Goal: Transaction & Acquisition: Book appointment/travel/reservation

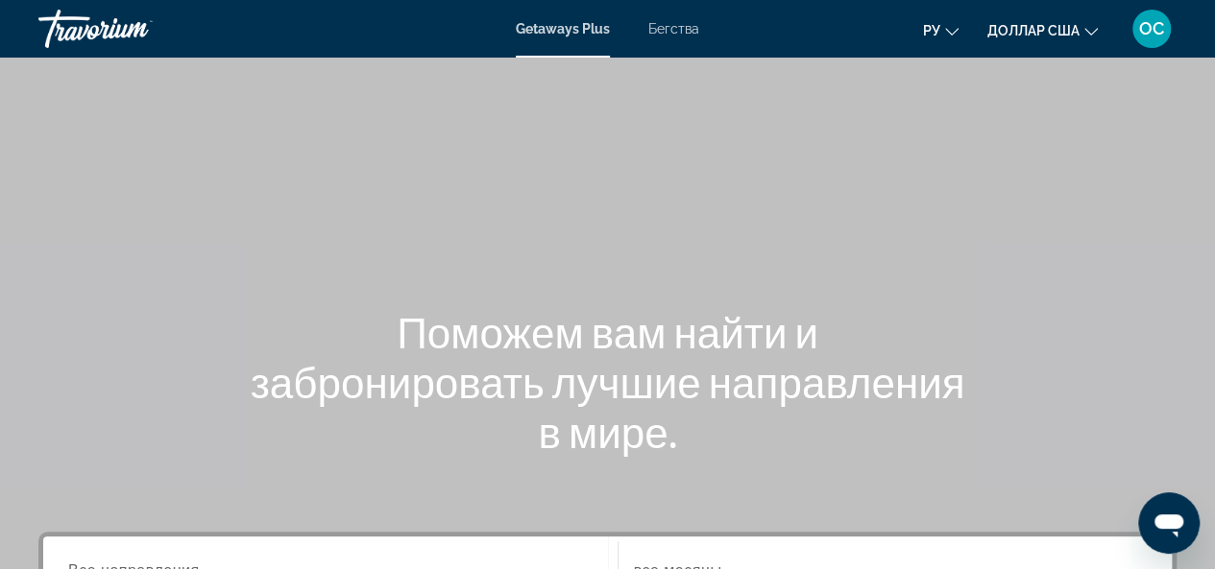
scroll to position [384, 0]
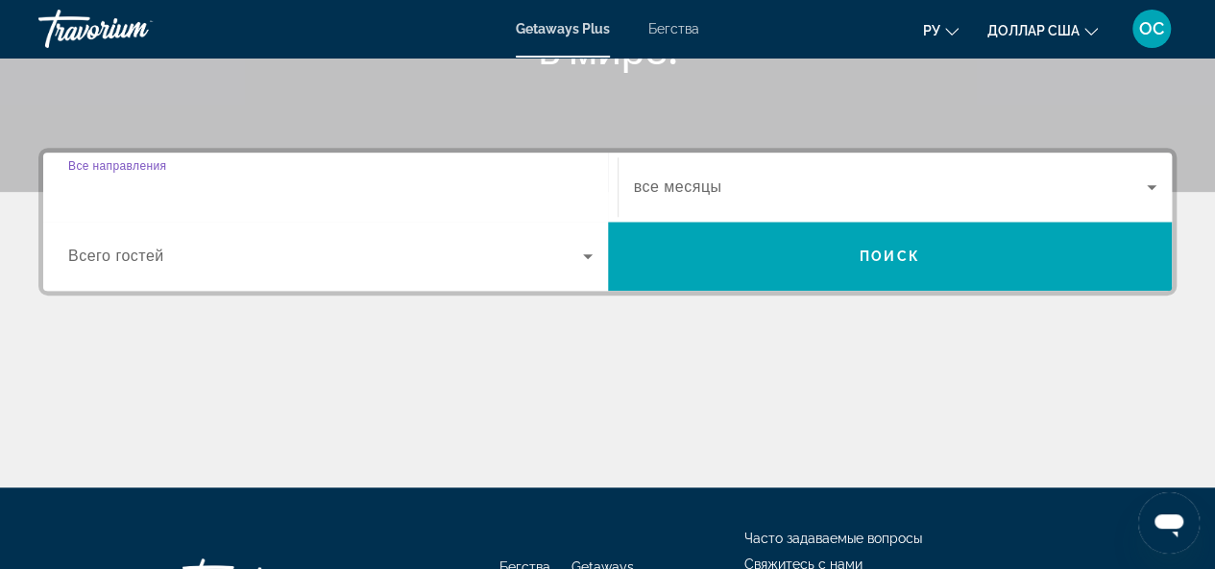
click at [246, 185] on input "Destination Все направления" at bounding box center [330, 188] width 524 height 23
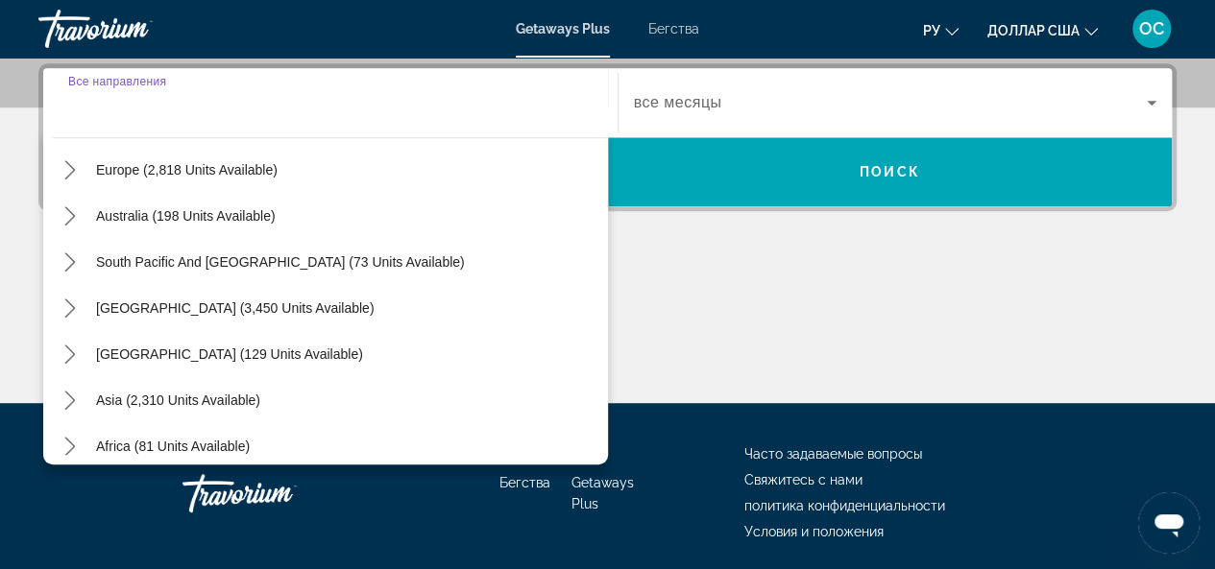
scroll to position [288, 0]
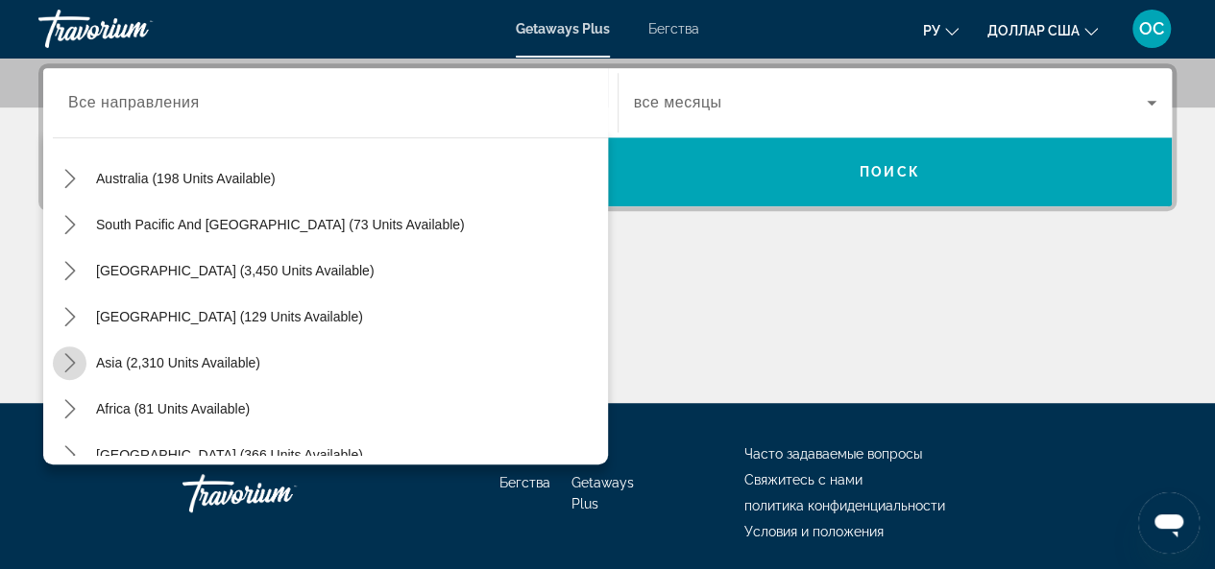
click at [62, 358] on icon "Toggle Asia (2,310 units available) submenu" at bounding box center [69, 362] width 19 height 19
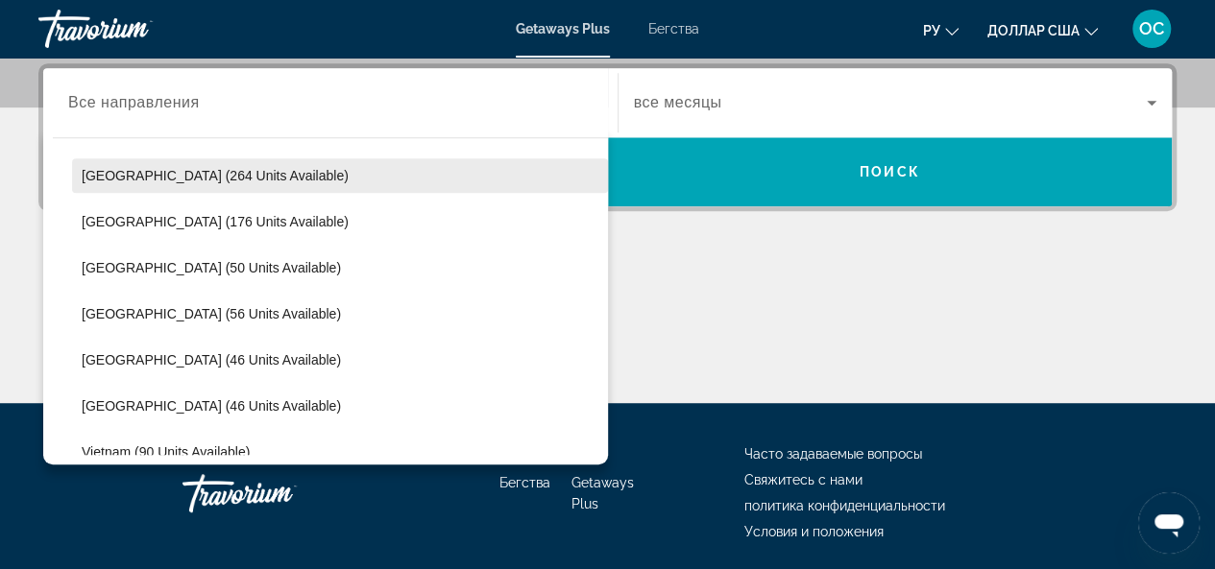
scroll to position [663, 0]
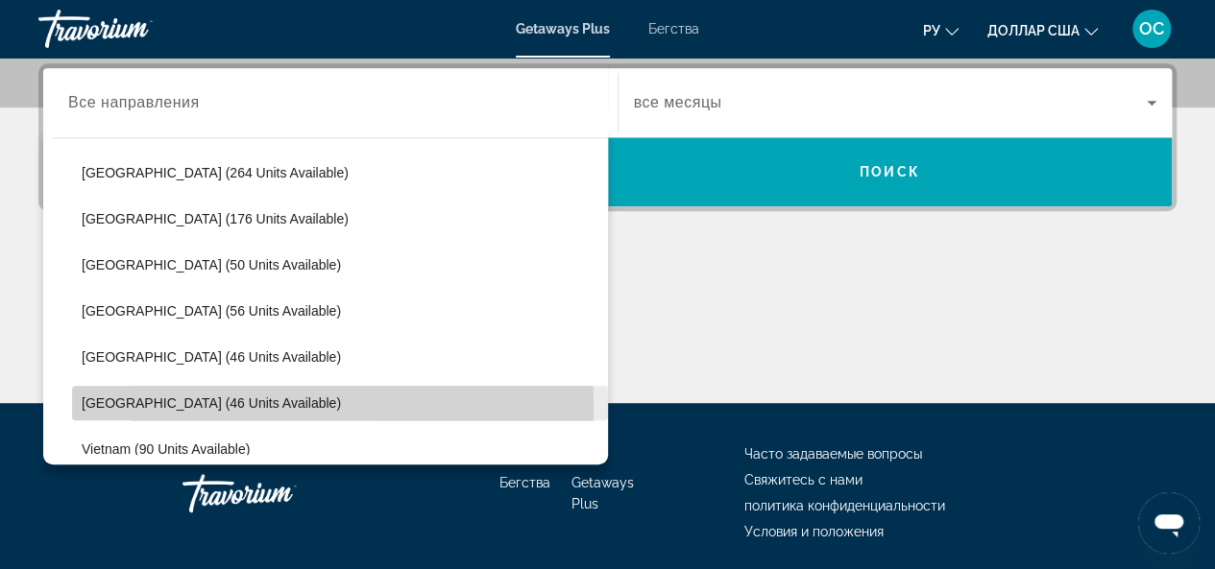
click at [117, 402] on span "Thailand (46 units available)" at bounding box center [211, 403] width 259 height 15
type input "**********"
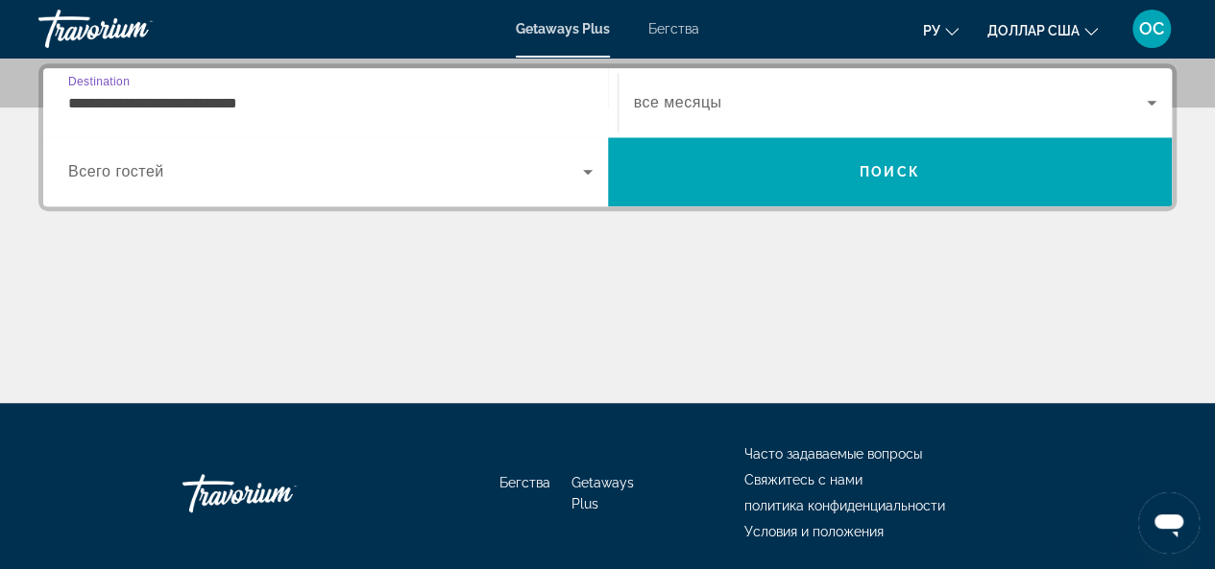
click at [592, 169] on icon "Виджет поиска" at bounding box center [587, 171] width 23 height 23
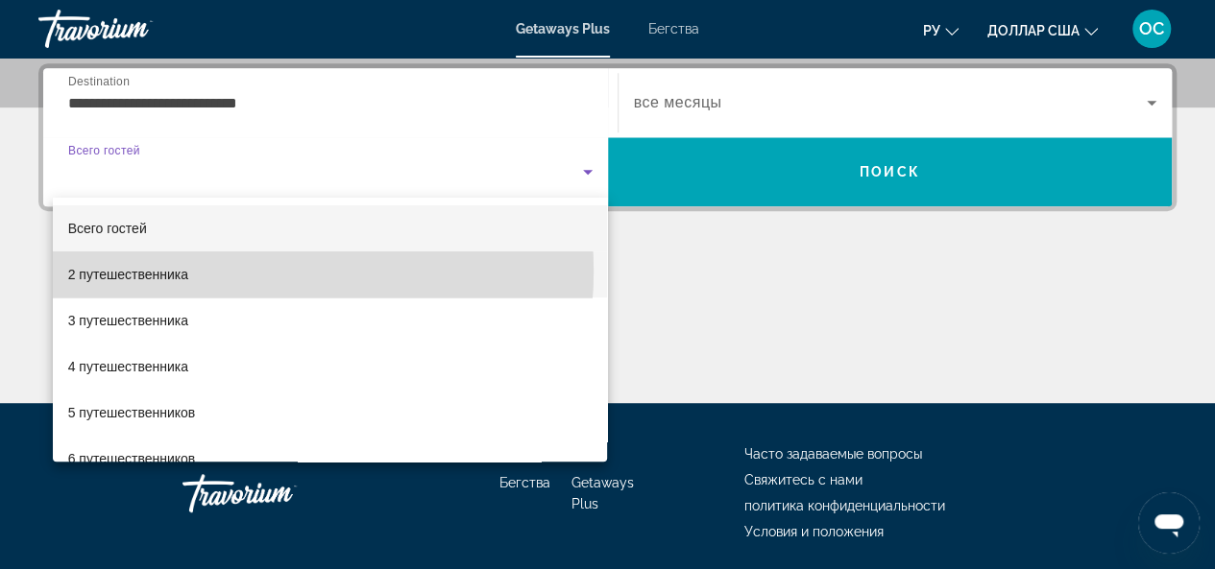
click at [236, 273] on mat-option "2 путешественника" at bounding box center [330, 275] width 555 height 46
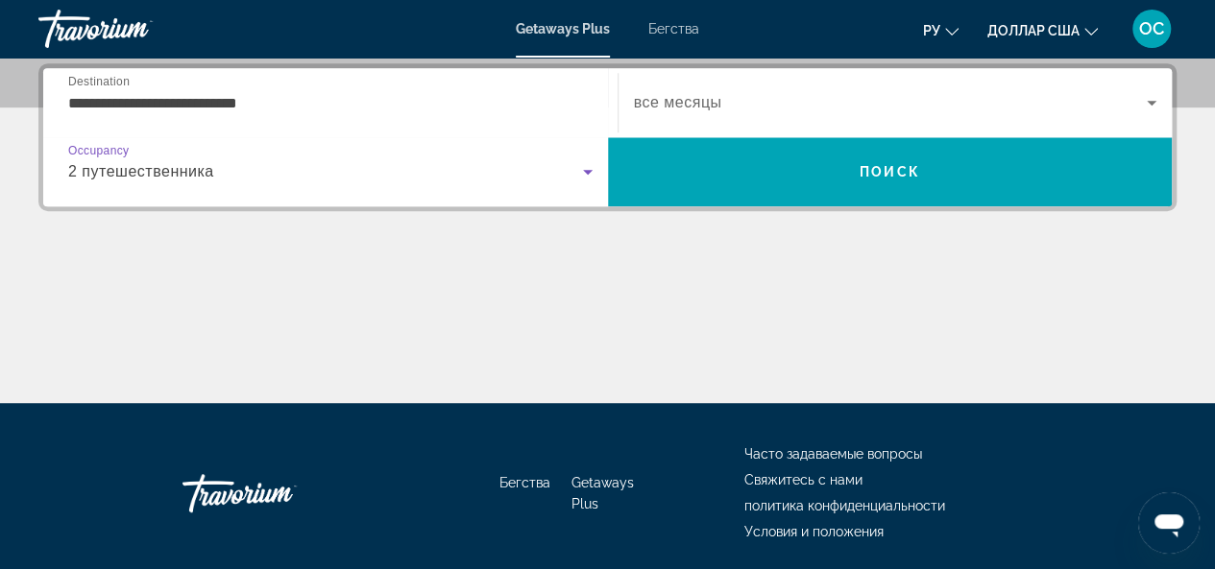
click at [1148, 101] on icon "Виджет поиска" at bounding box center [1151, 103] width 10 height 5
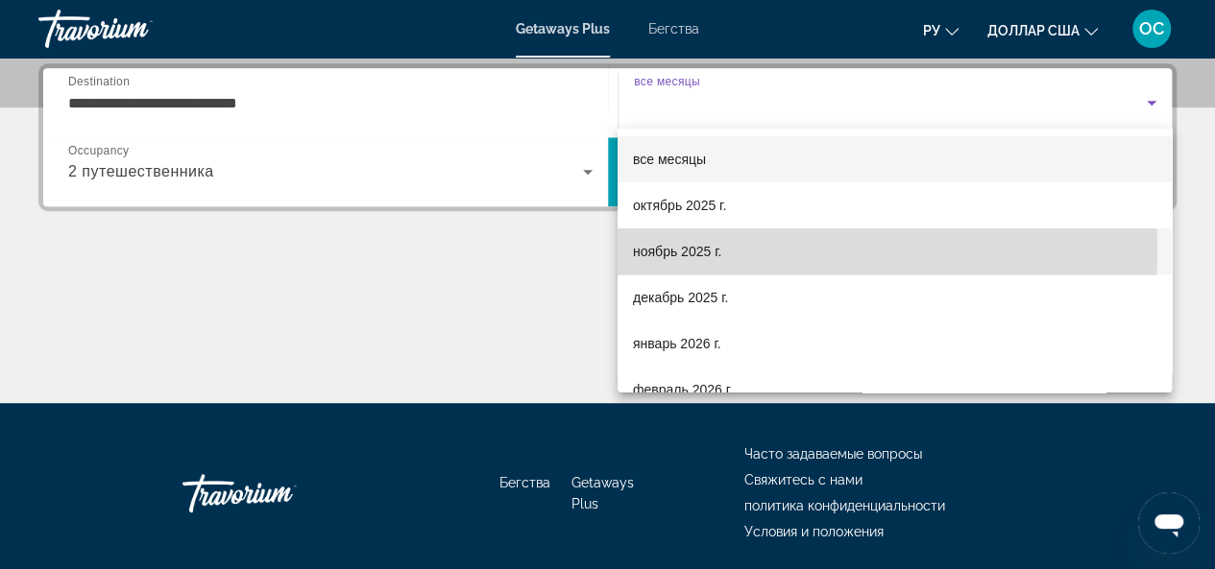
click at [711, 252] on font "ноябрь 2025 г." at bounding box center [677, 251] width 88 height 15
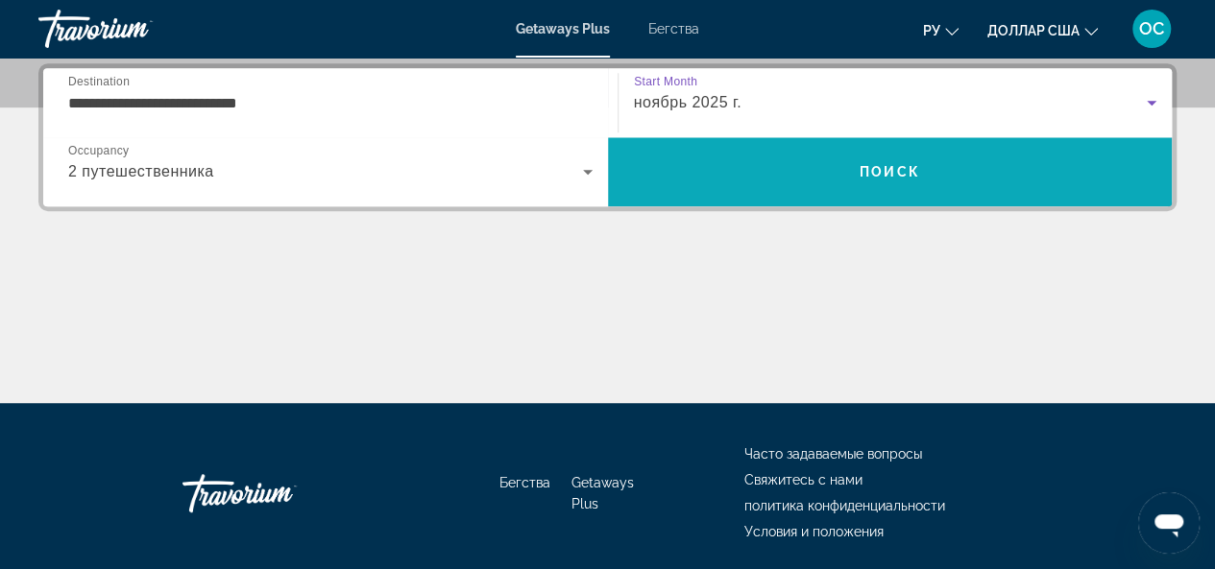
click at [872, 181] on span "Поиск" at bounding box center [890, 172] width 565 height 46
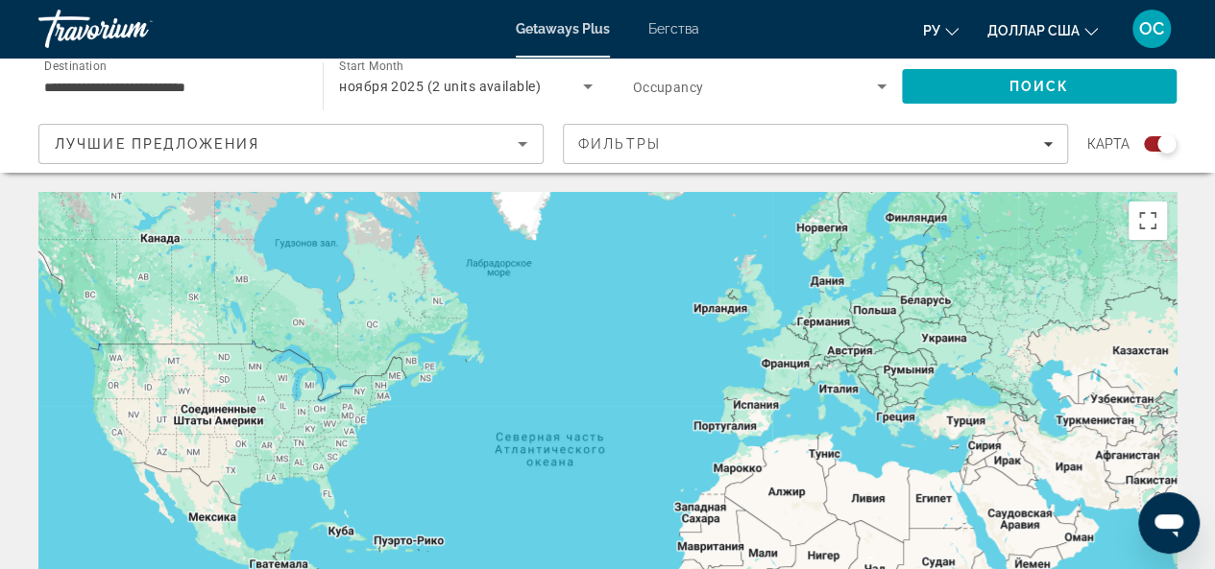
click at [1150, 137] on div "Search widget" at bounding box center [1160, 143] width 33 height 15
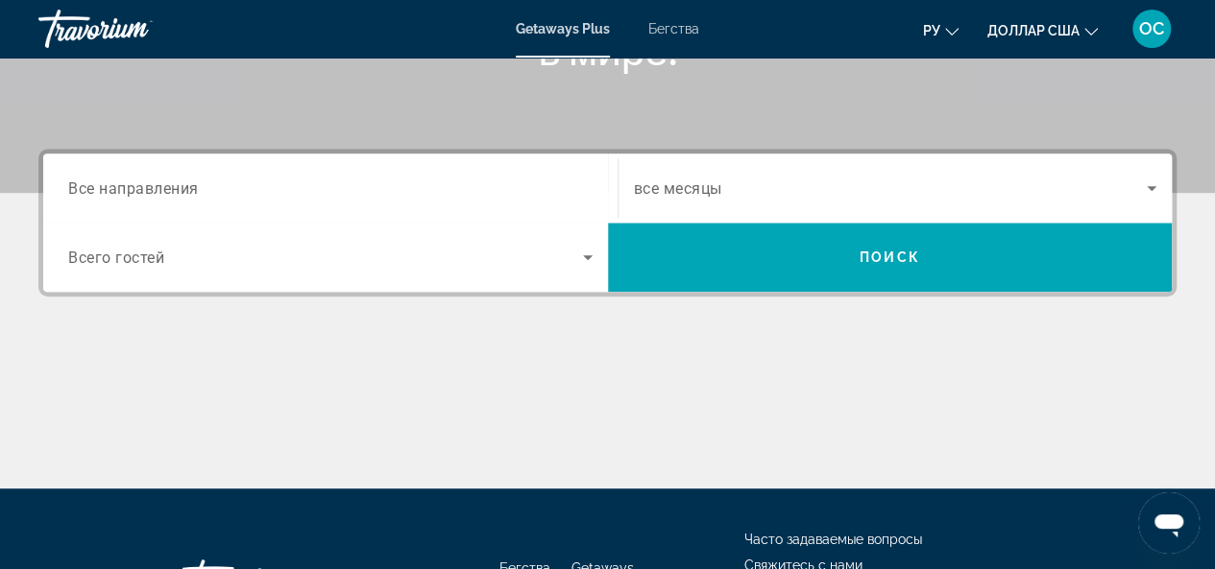
scroll to position [384, 0]
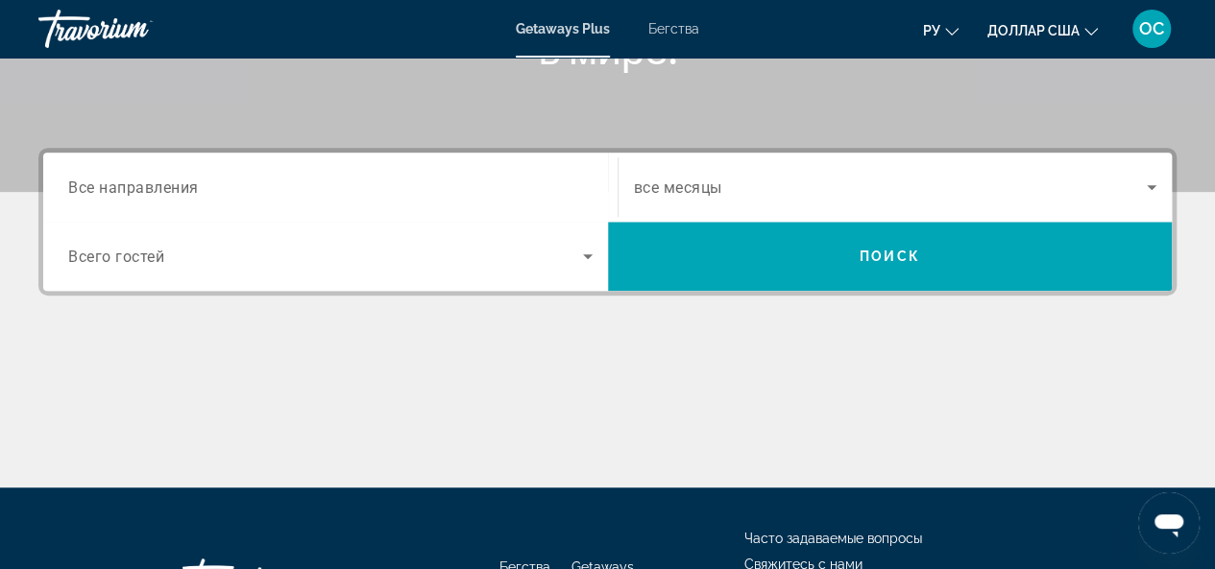
click at [366, 198] on input "Destination Все направления" at bounding box center [330, 188] width 524 height 23
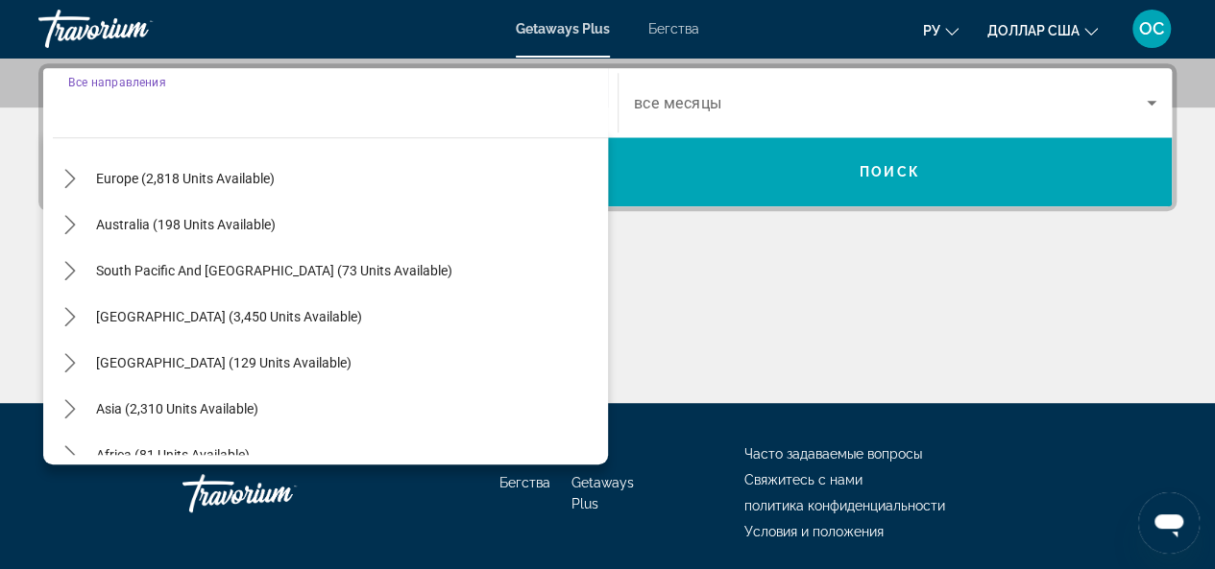
scroll to position [311, 0]
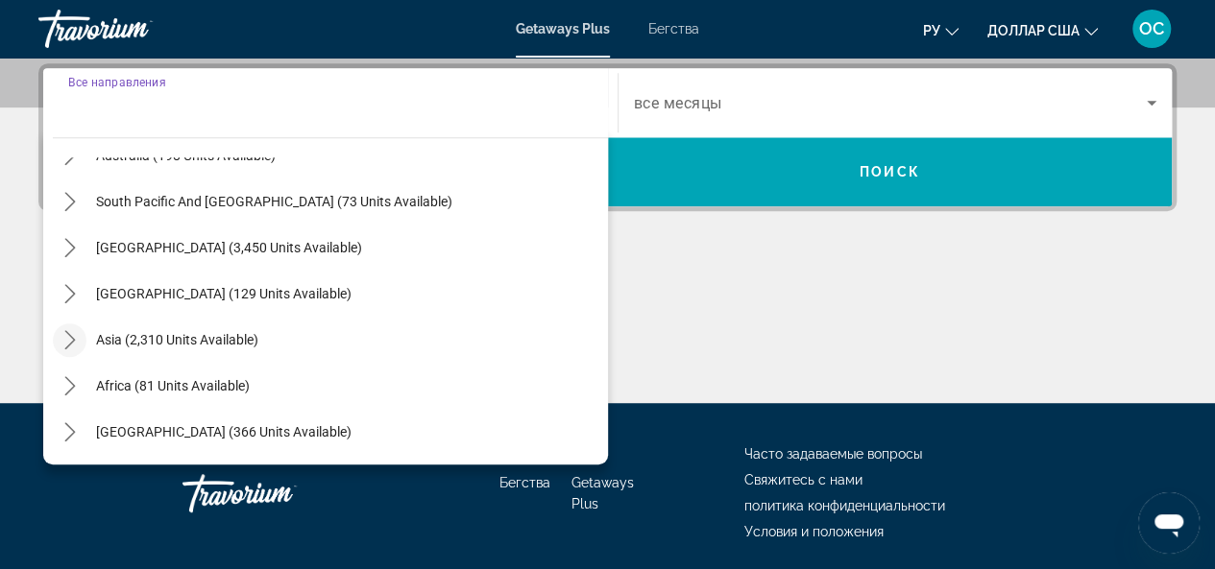
click at [70, 341] on icon "Toggle Asia (2,310 units available) submenu" at bounding box center [69, 339] width 11 height 19
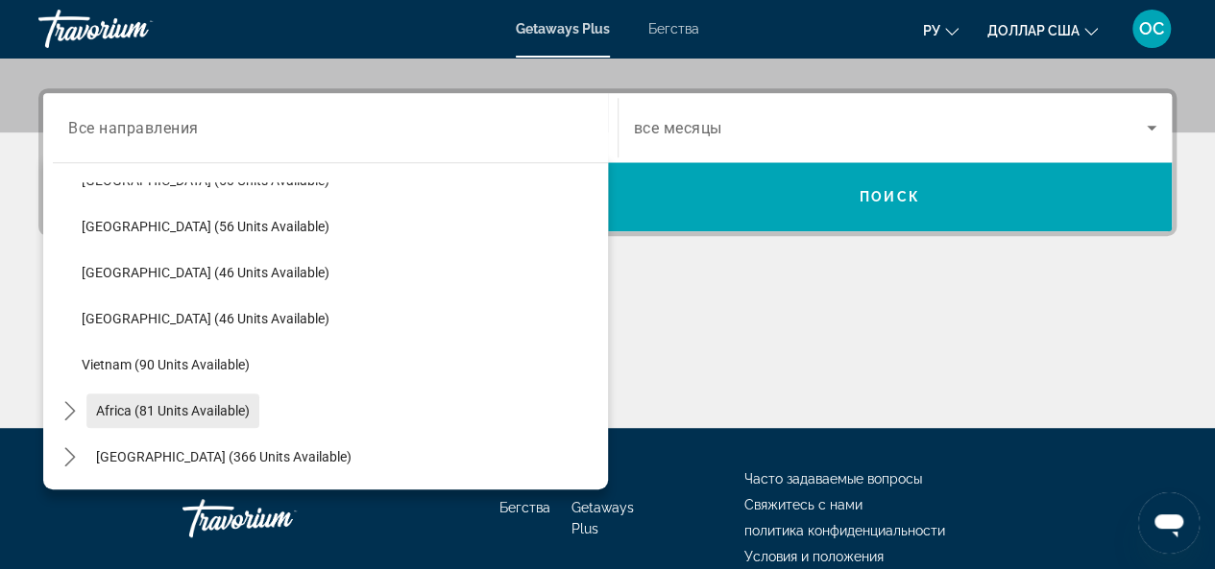
scroll to position [440, 0]
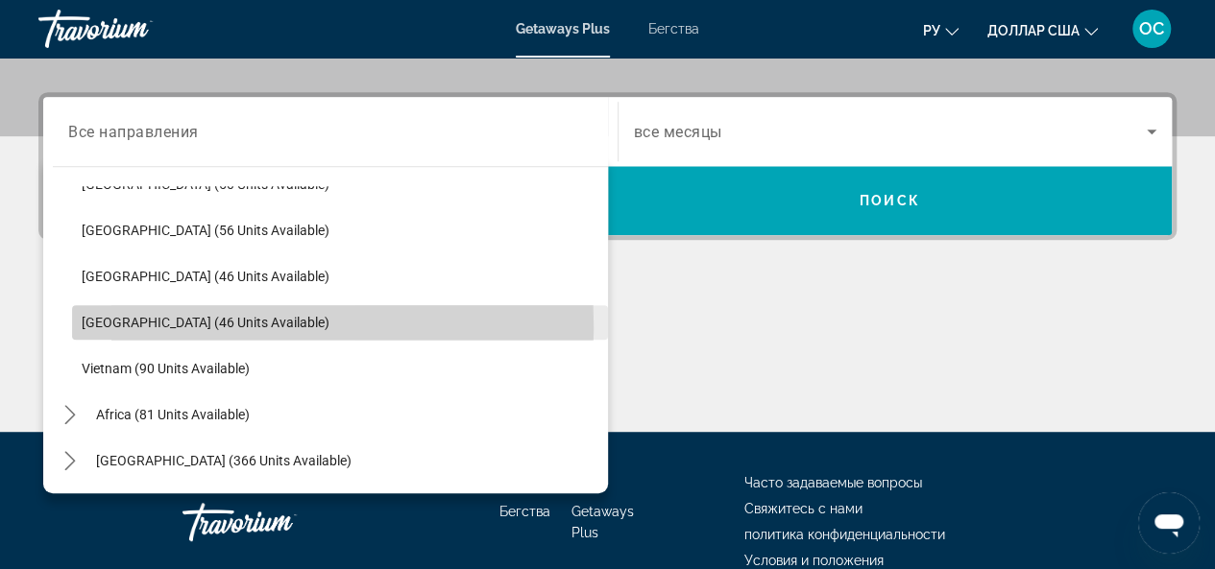
click at [108, 325] on span "Thailand (46 units available)" at bounding box center [206, 322] width 248 height 15
type input "**********"
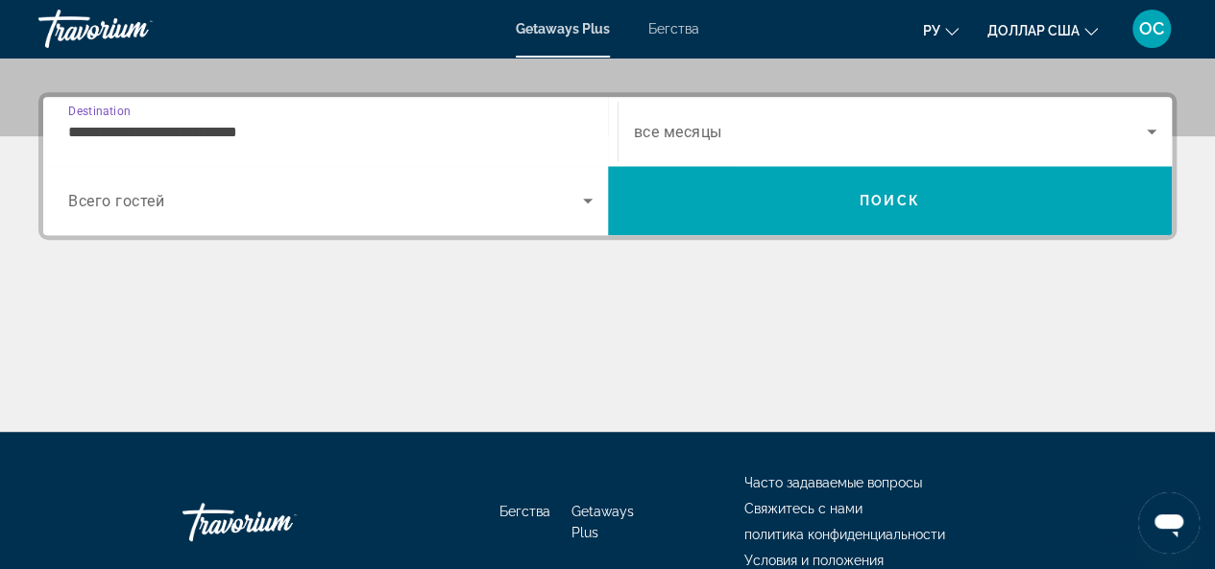
scroll to position [469, 0]
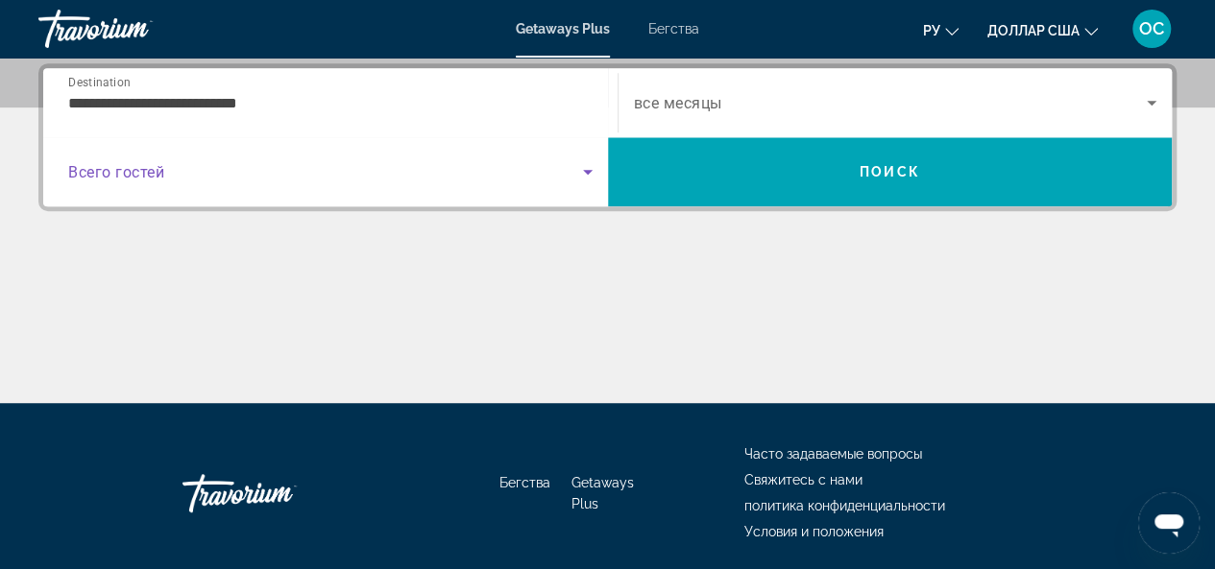
click at [591, 171] on icon "Search widget" at bounding box center [587, 171] width 23 height 23
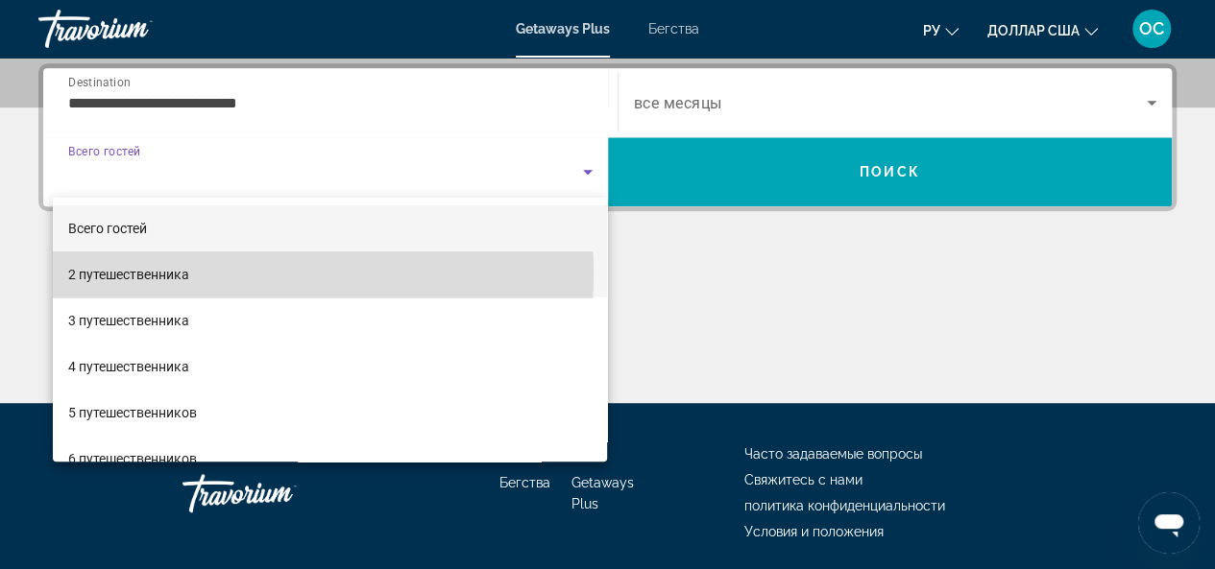
click at [245, 274] on mat-option "2 путешественника" at bounding box center [330, 275] width 555 height 46
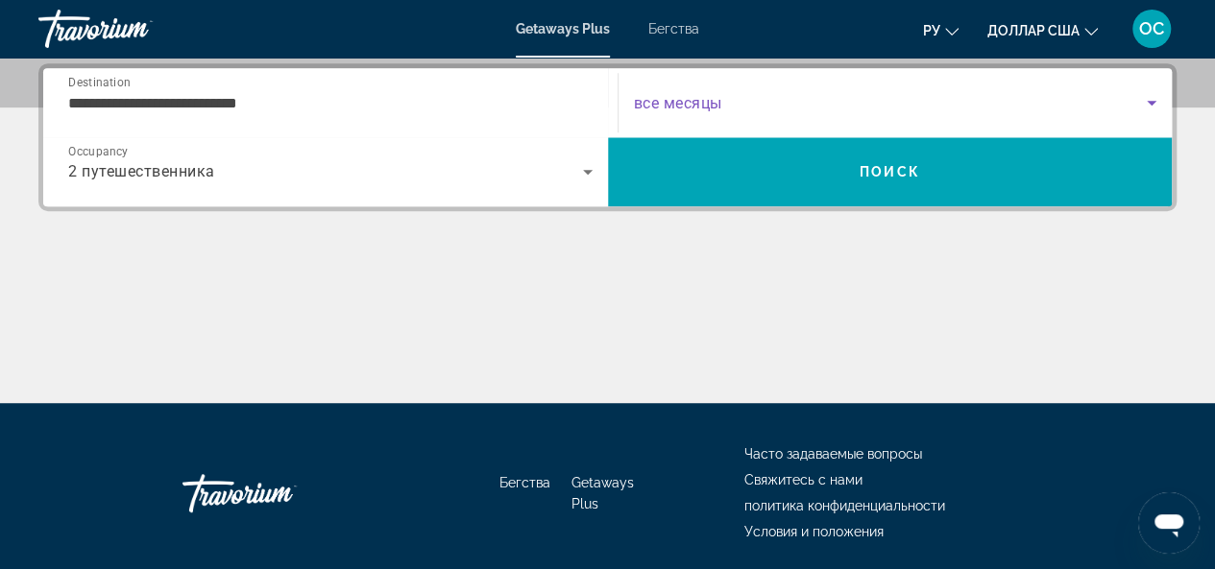
click at [1146, 105] on icon "Search widget" at bounding box center [1151, 102] width 23 height 23
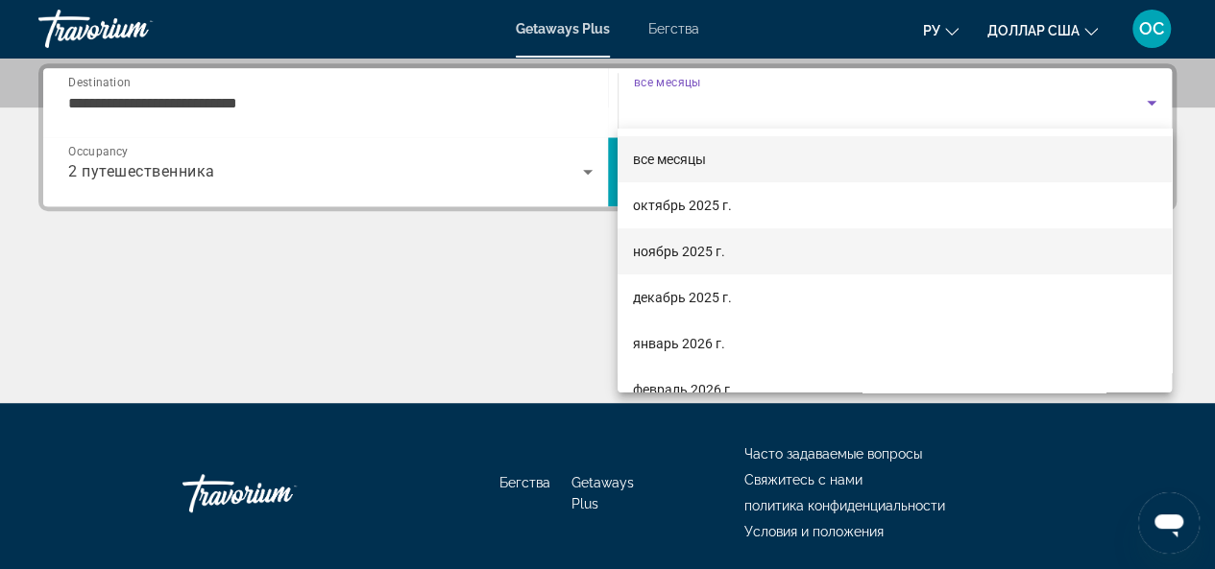
scroll to position [0, 0]
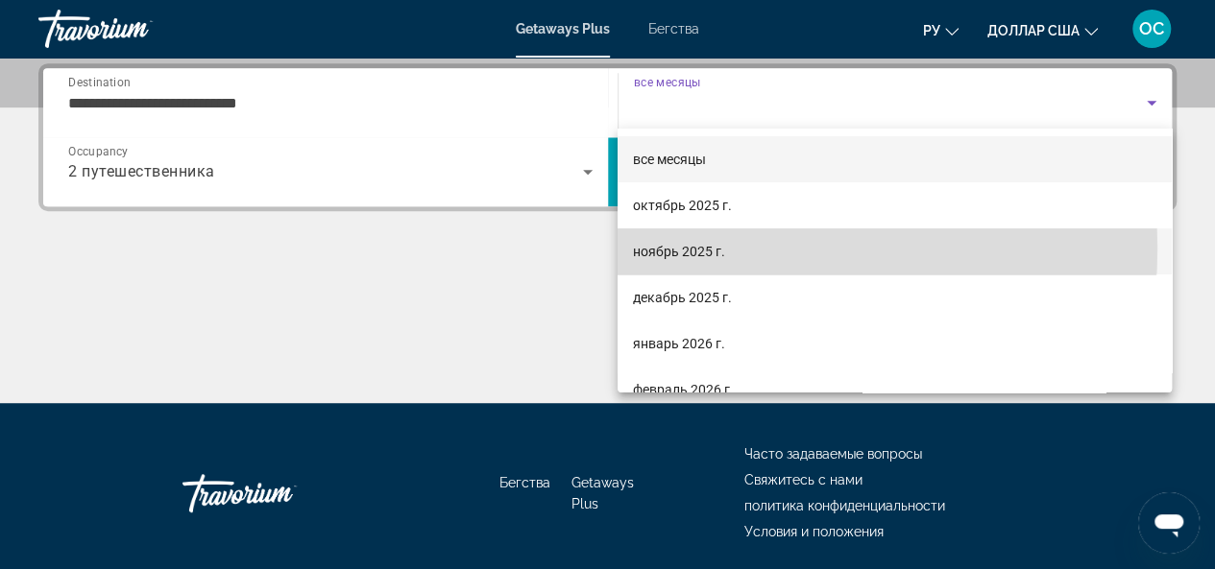
click at [721, 249] on font "ноябрь 2025 г." at bounding box center [679, 251] width 92 height 15
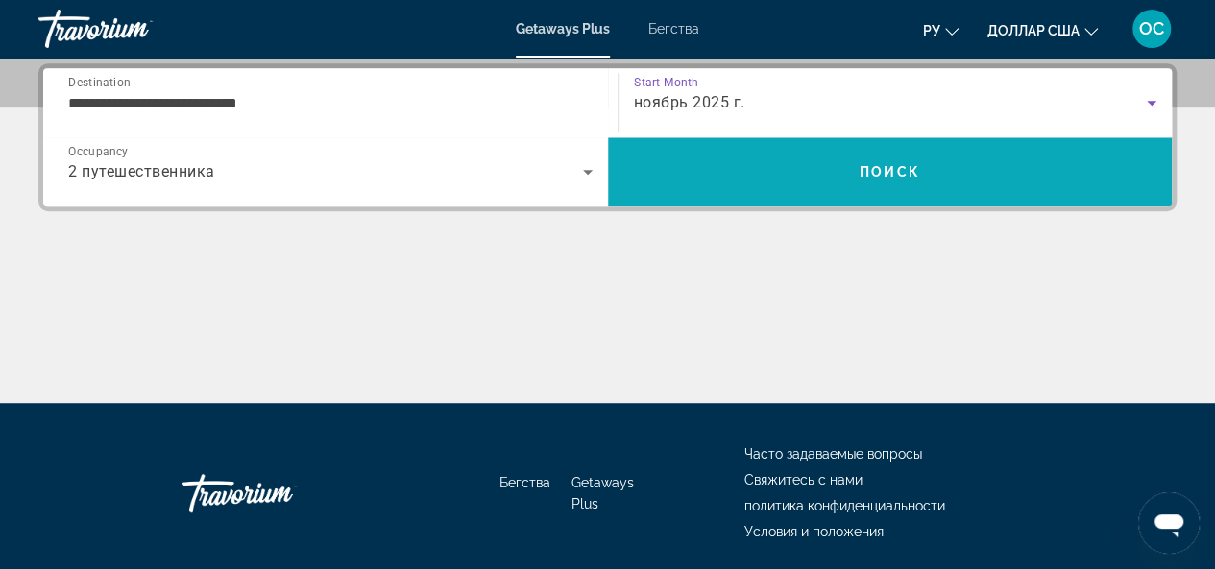
click at [896, 180] on span "Search" at bounding box center [890, 172] width 565 height 46
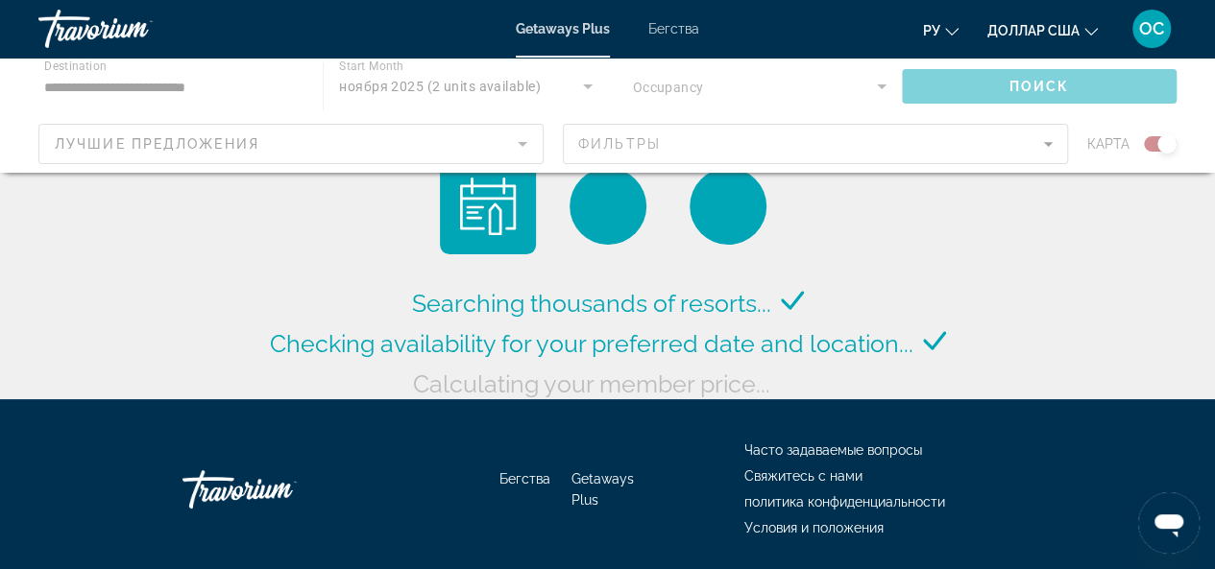
click at [1049, 146] on div "Основное содержание" at bounding box center [607, 115] width 1215 height 115
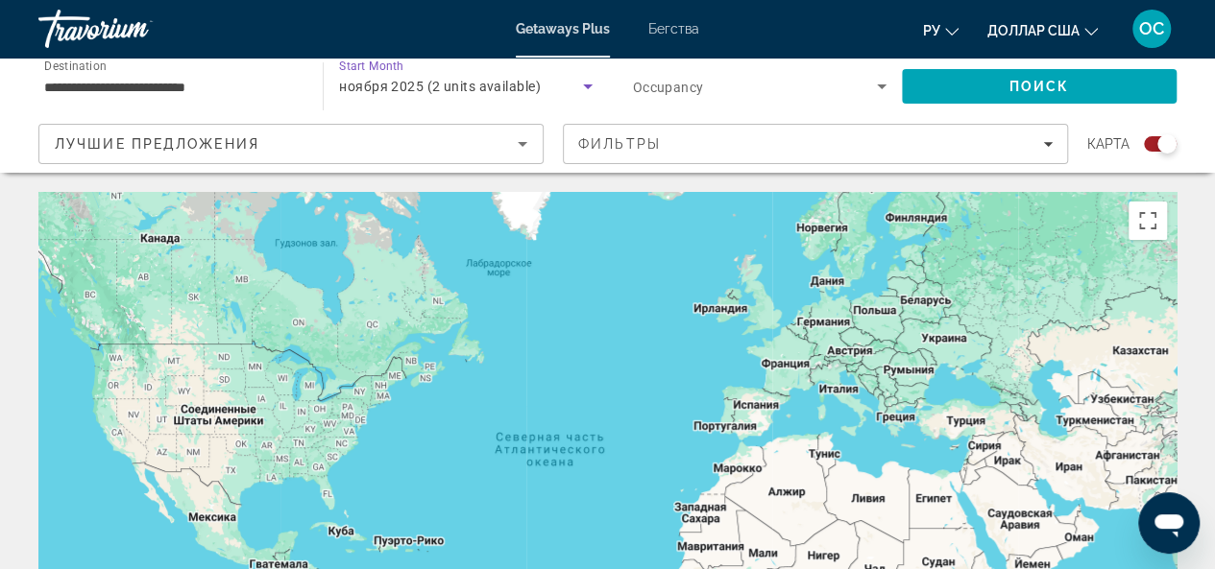
click at [585, 90] on icon "Search widget" at bounding box center [587, 86] width 23 height 23
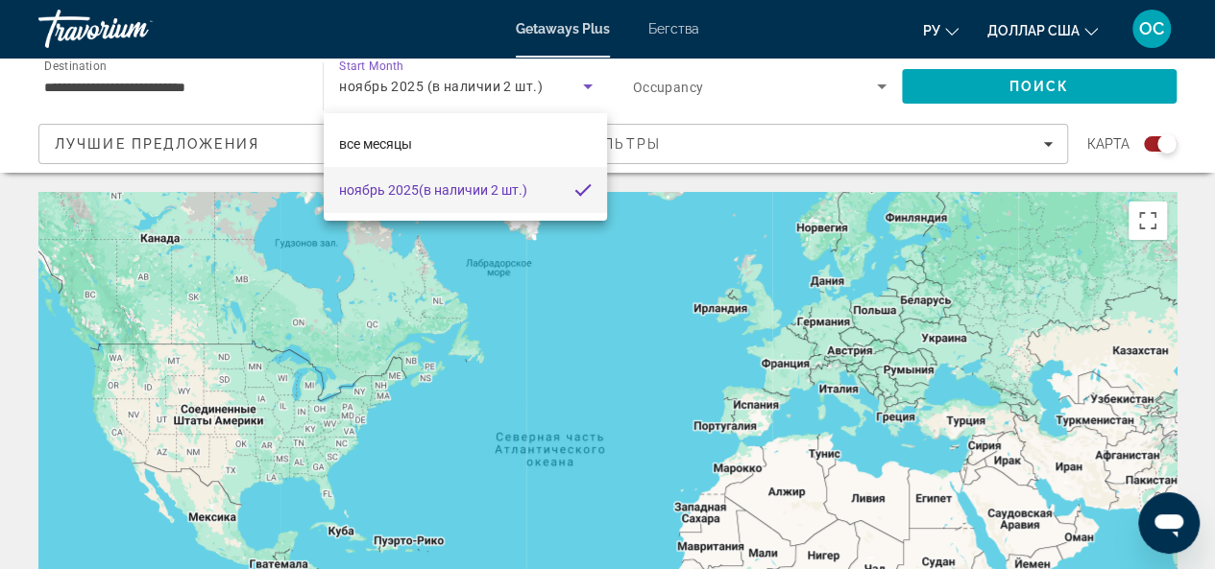
click at [267, 93] on div at bounding box center [607, 284] width 1215 height 569
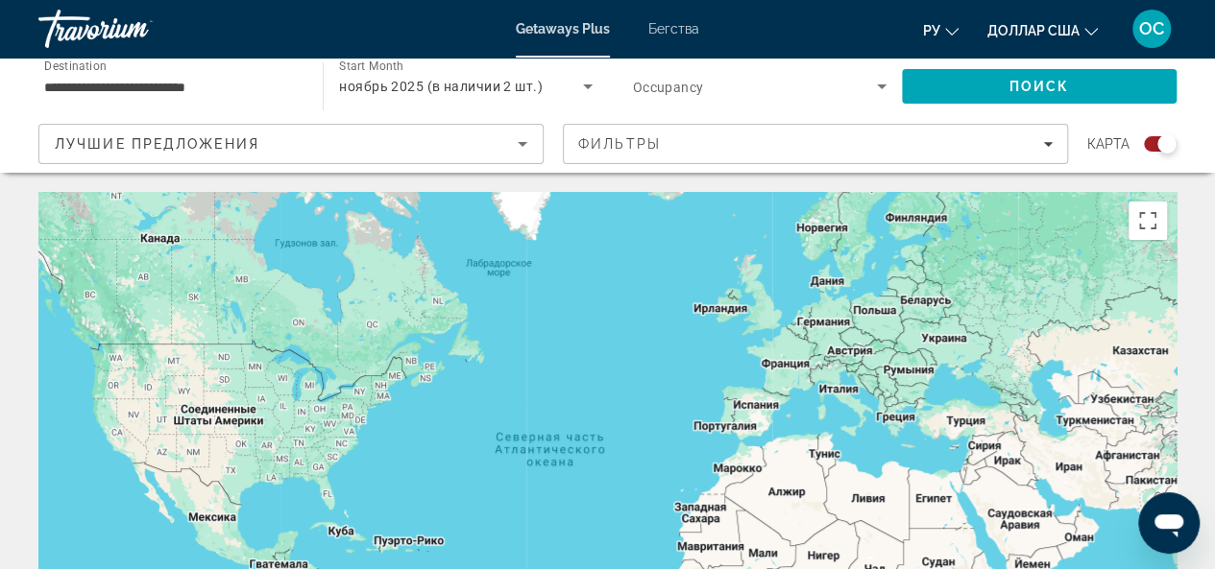
click at [257, 86] on input "**********" at bounding box center [170, 87] width 253 height 23
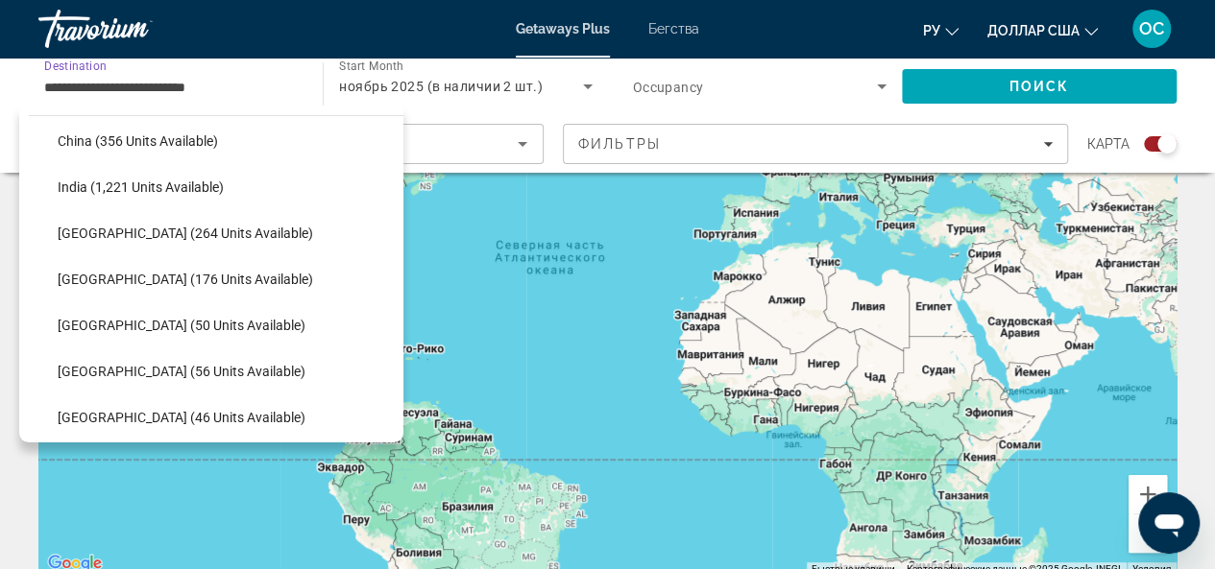
scroll to position [772, 0]
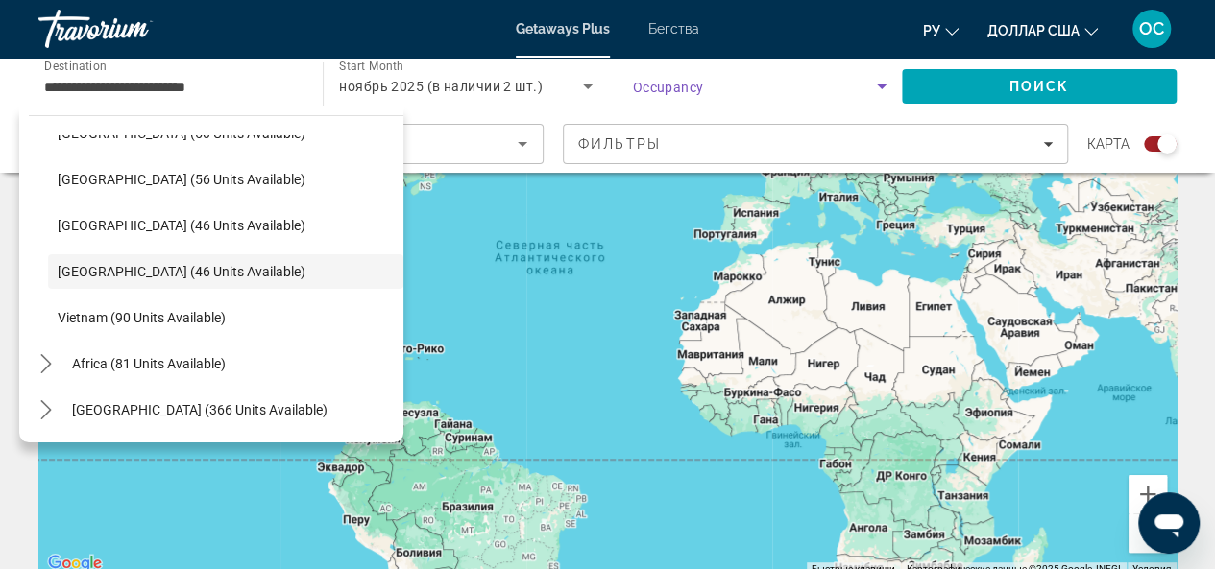
click at [880, 87] on icon "Search widget" at bounding box center [882, 86] width 10 height 5
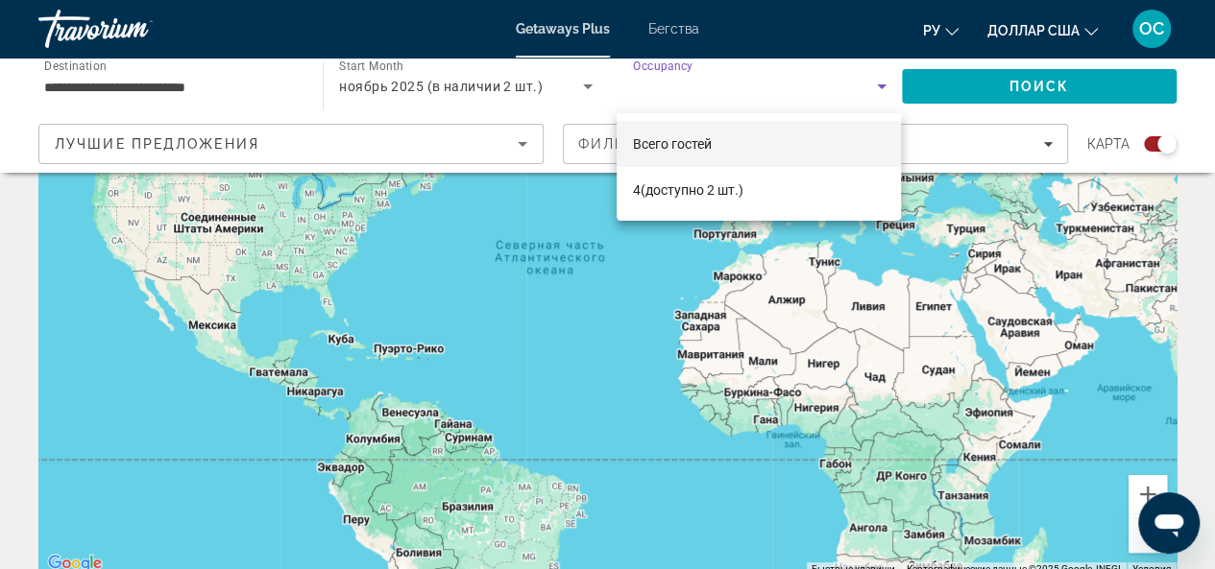
click at [639, 271] on div at bounding box center [607, 284] width 1215 height 569
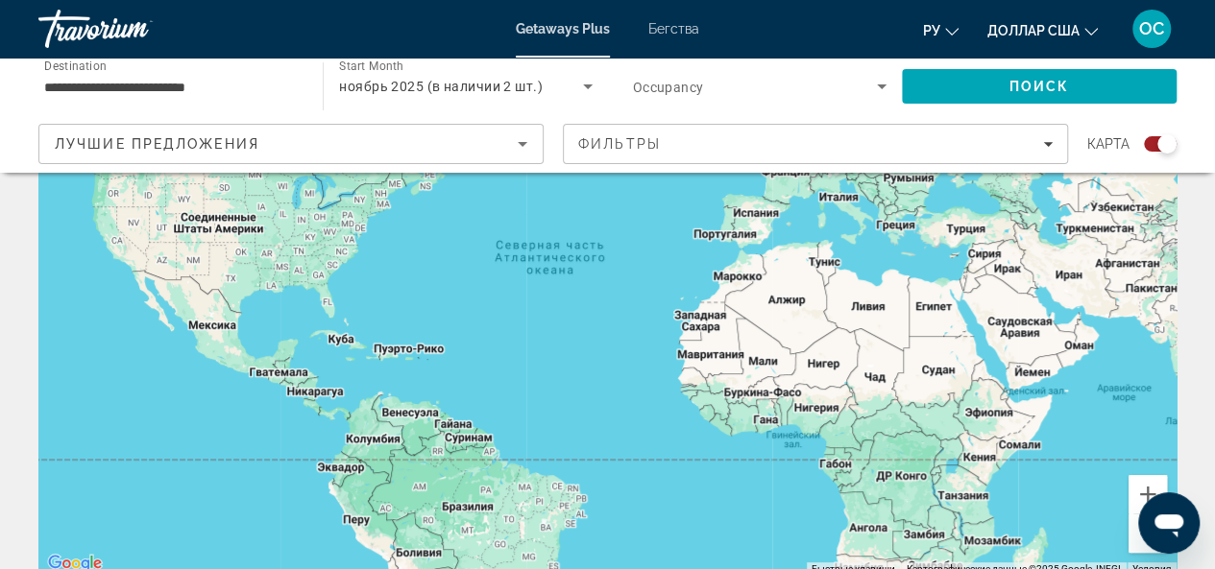
scroll to position [0, 0]
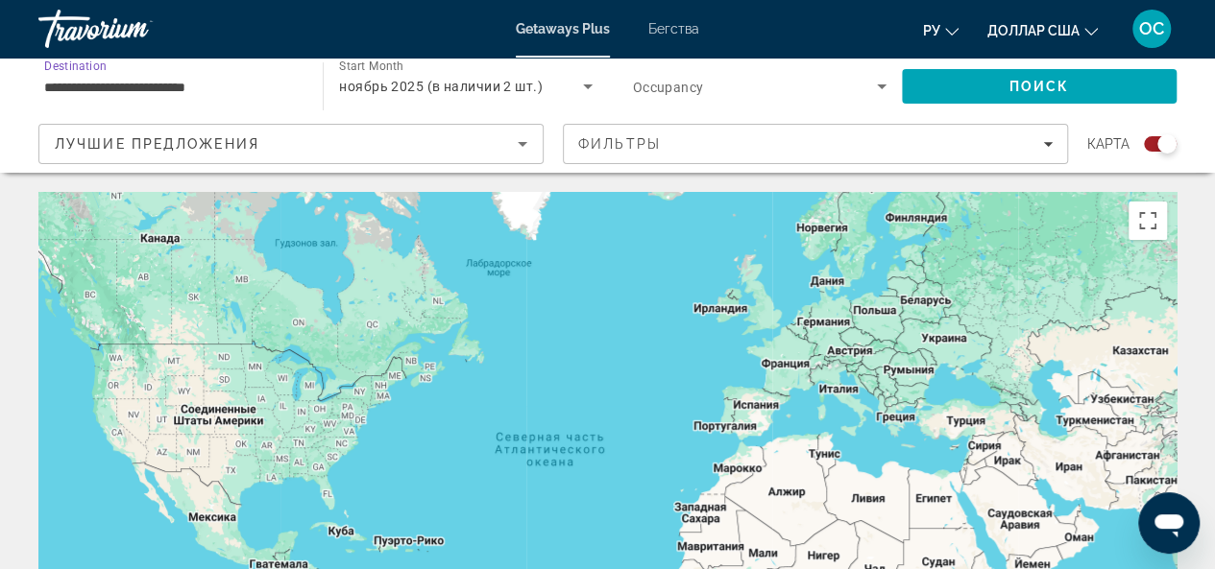
click at [220, 87] on input "**********" at bounding box center [170, 87] width 253 height 23
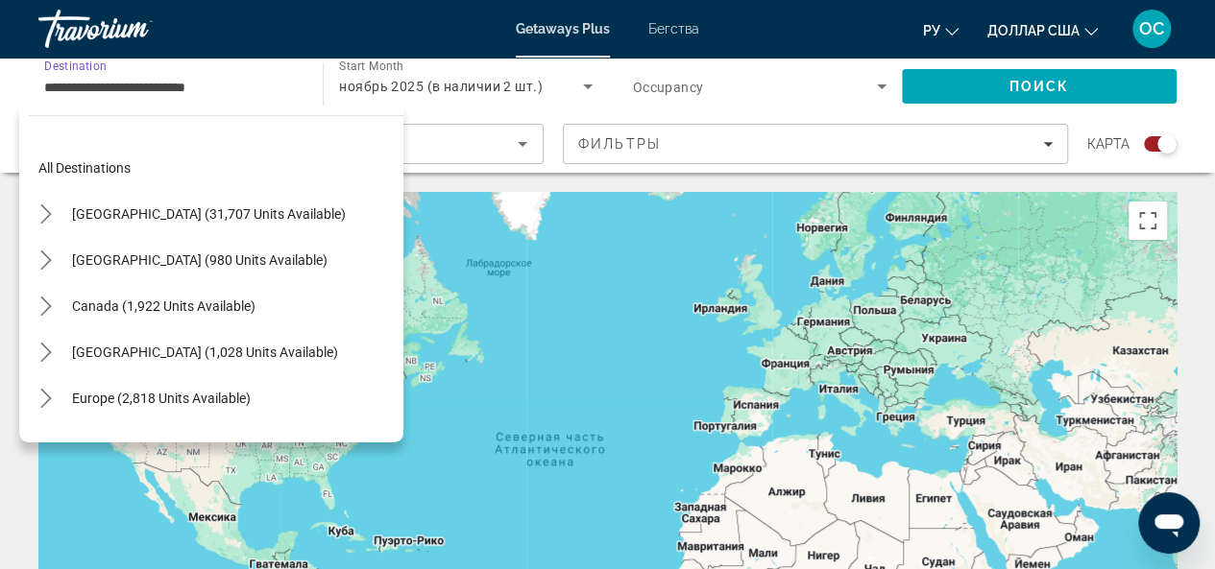
scroll to position [759, 0]
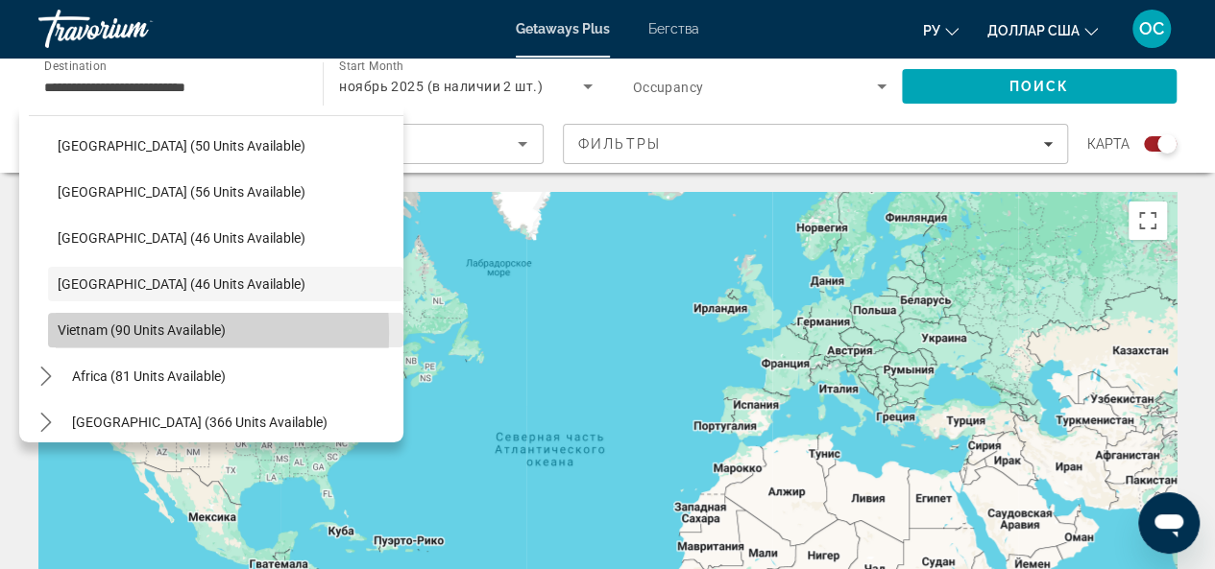
click at [100, 332] on span "Vietnam (90 units available)" at bounding box center [142, 330] width 168 height 15
type input "**********"
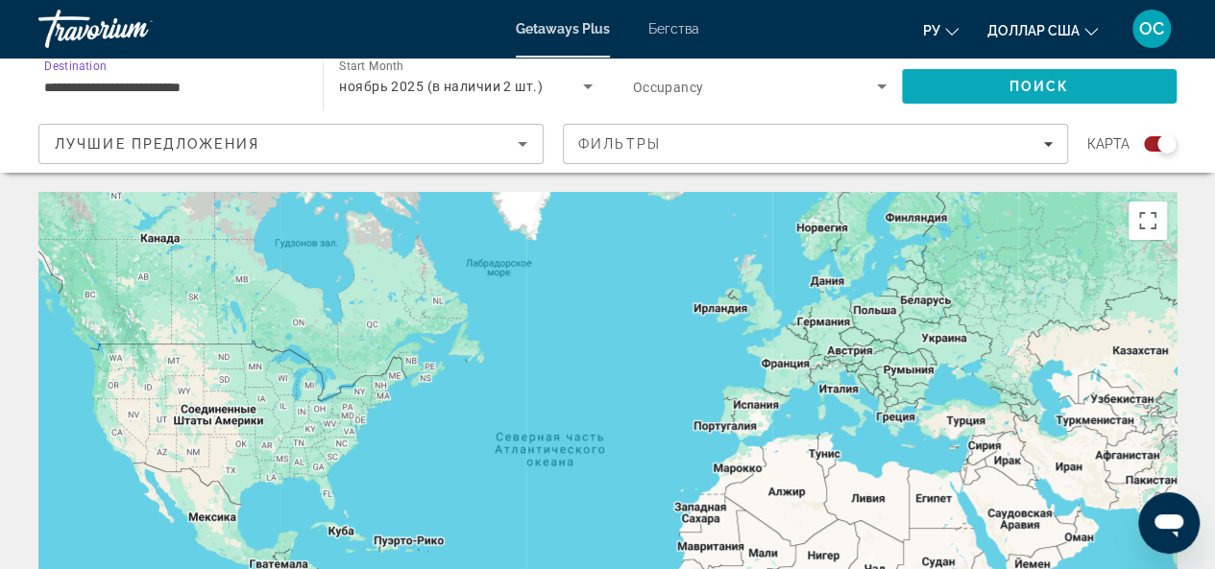
click at [1116, 91] on span "Search" at bounding box center [1039, 86] width 275 height 46
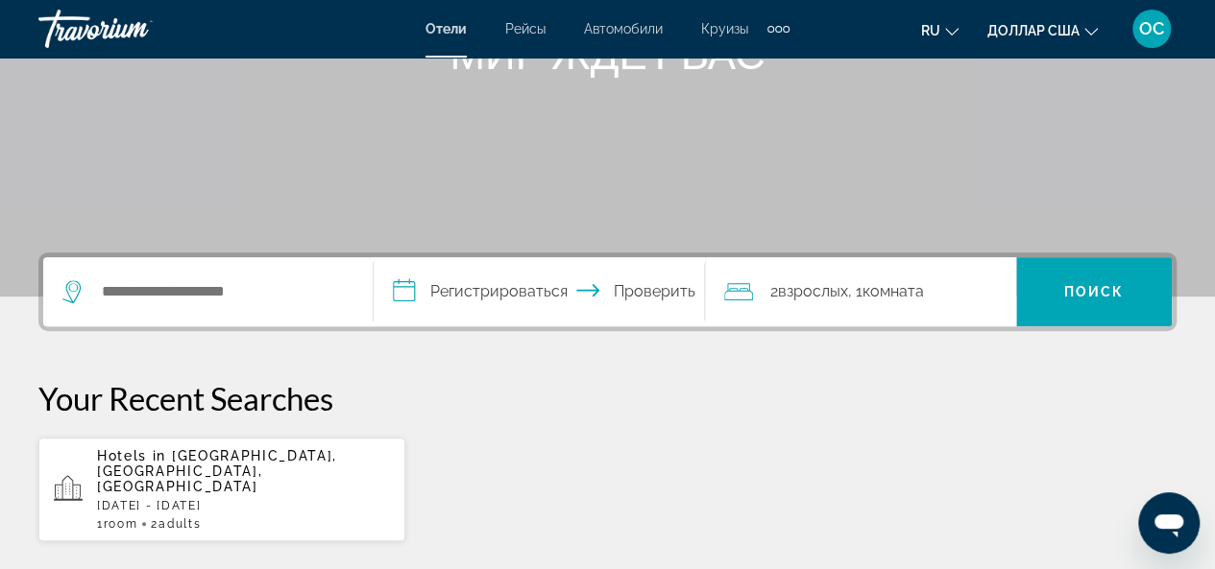
scroll to position [328, 0]
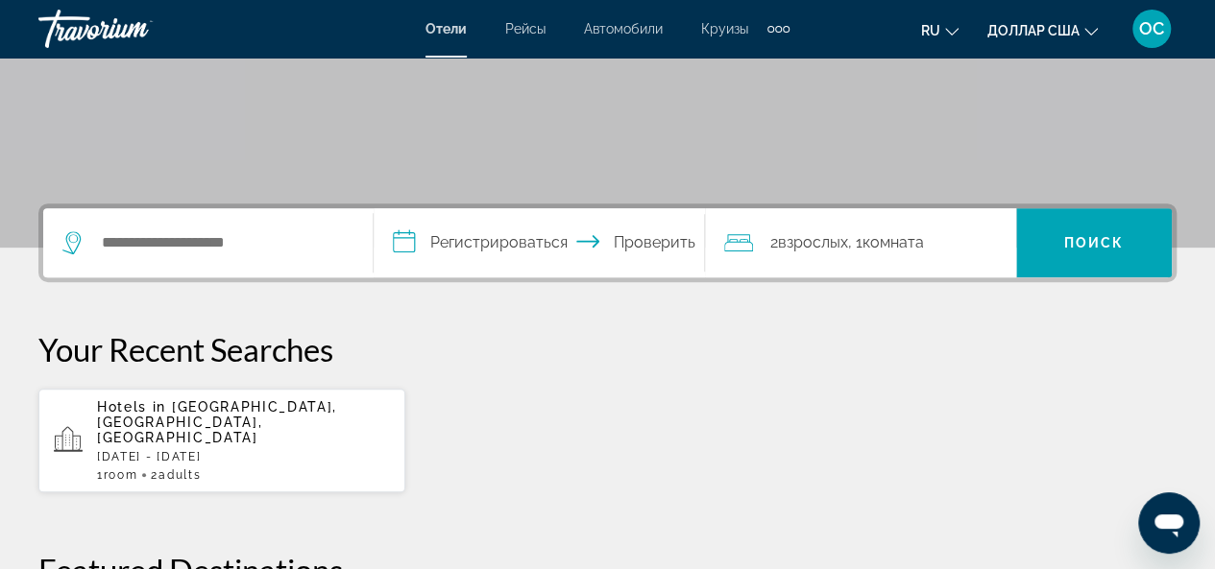
click at [357, 235] on app-destination-search "Виджет поиска" at bounding box center [208, 242] width 330 height 69
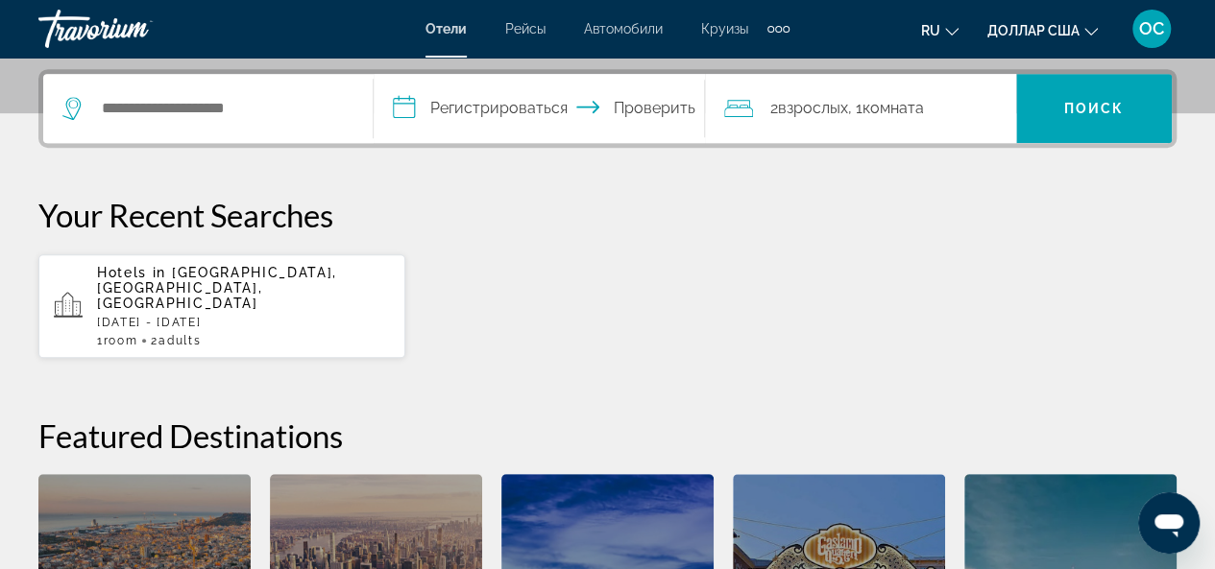
scroll to position [469, 0]
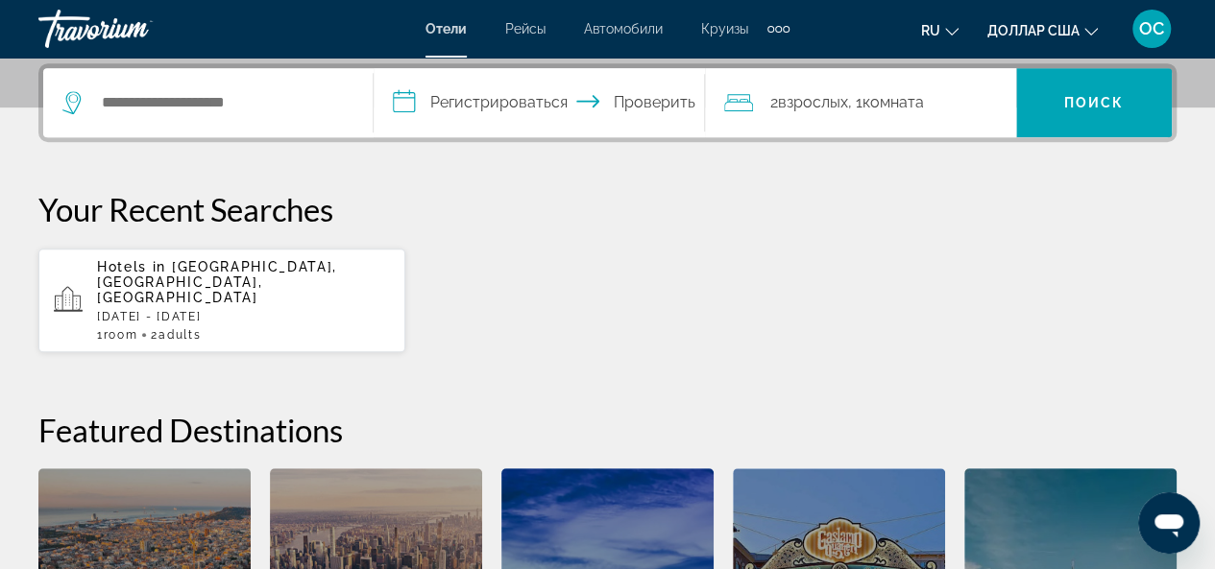
click at [359, 96] on app-destination-search "Виджет поиска" at bounding box center [208, 102] width 330 height 69
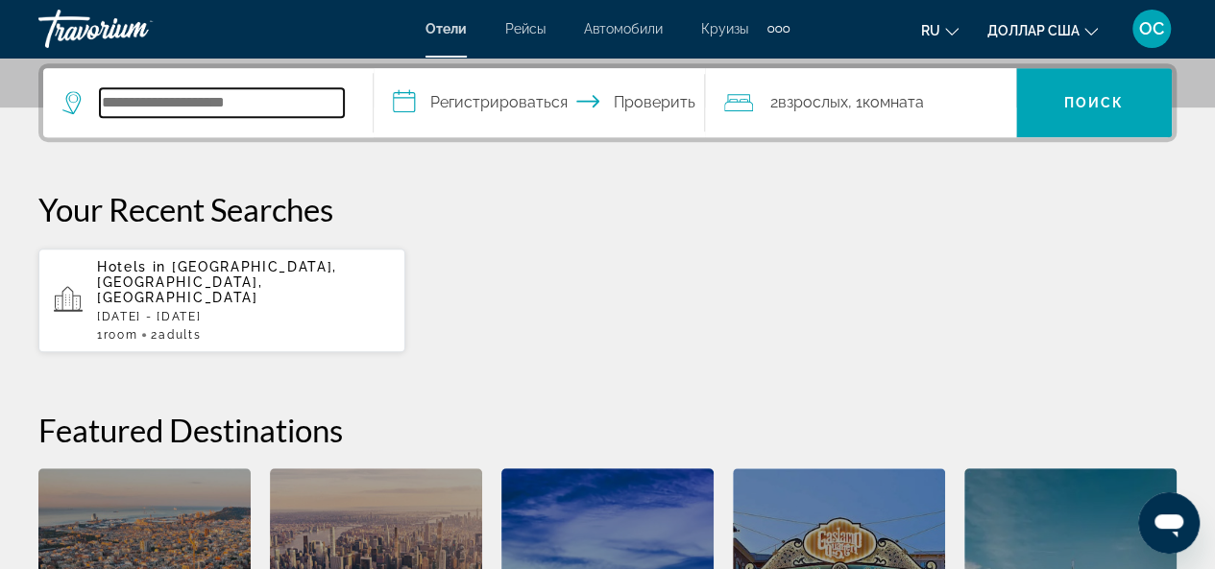
click at [314, 96] on input "Поиск отеля" at bounding box center [222, 102] width 244 height 29
type input "*"
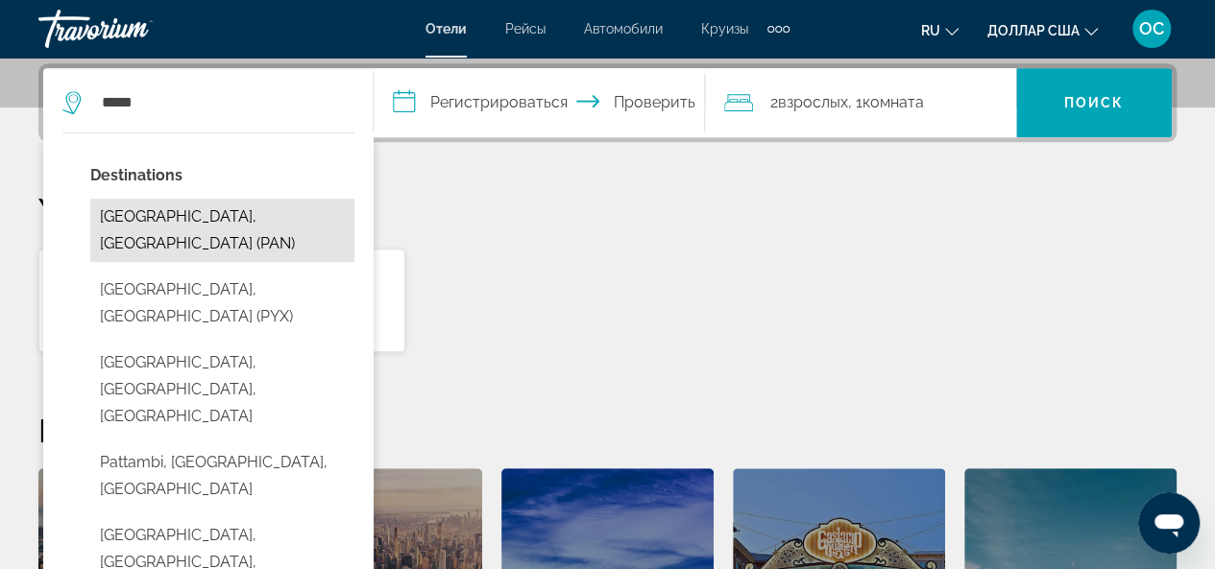
click at [221, 220] on button "[GEOGRAPHIC_DATA], [GEOGRAPHIC_DATA] (PAN)" at bounding box center [222, 230] width 264 height 63
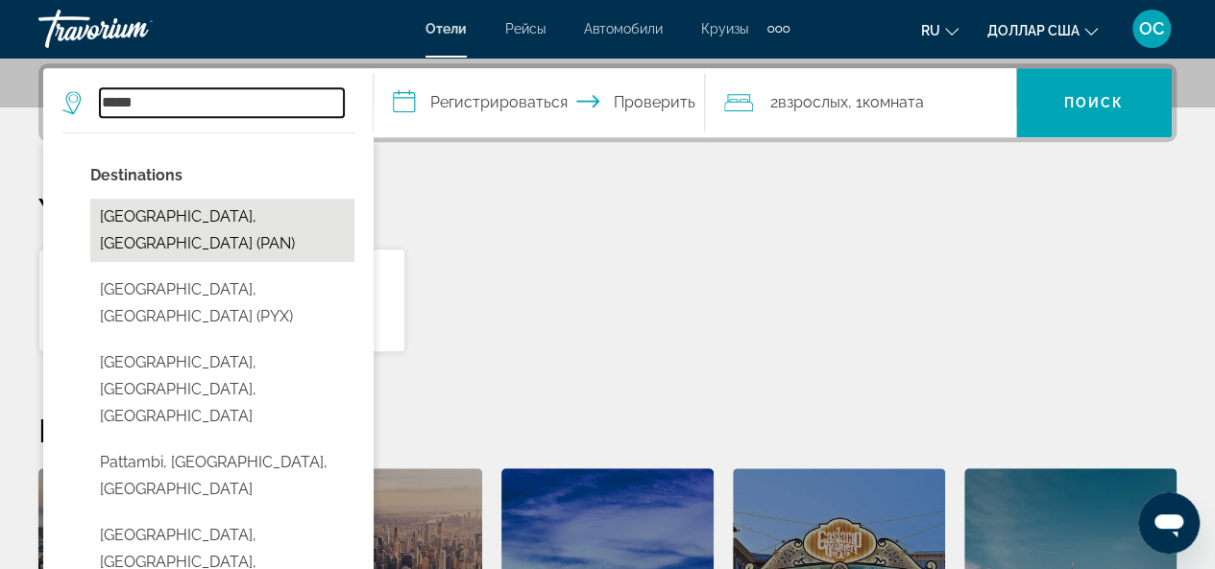
type input "**********"
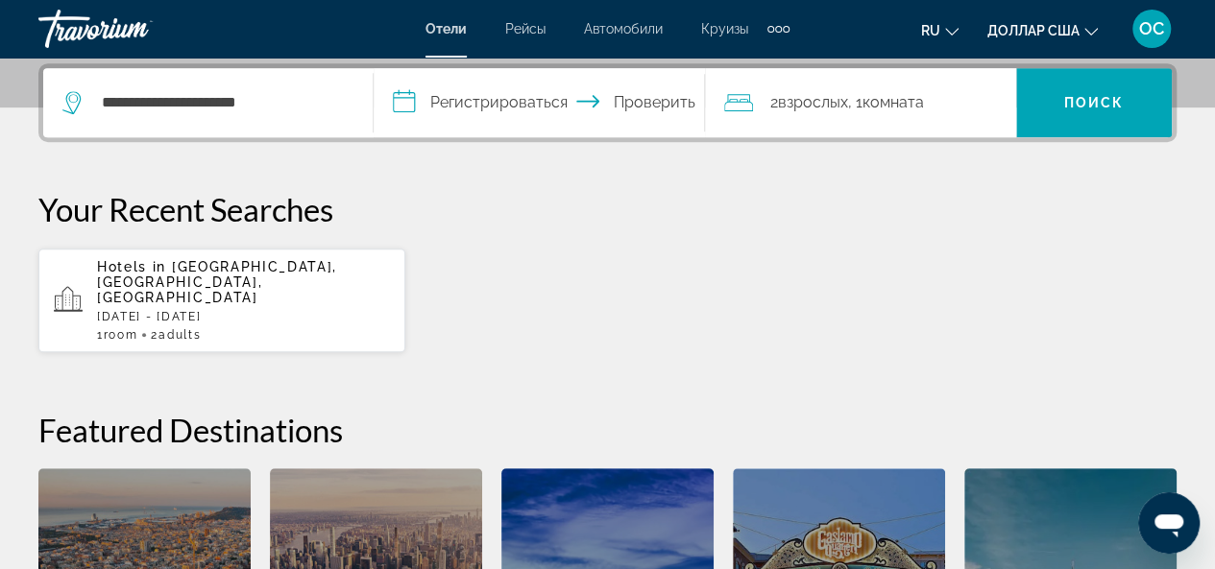
click at [400, 108] on input "**********" at bounding box center [543, 105] width 338 height 75
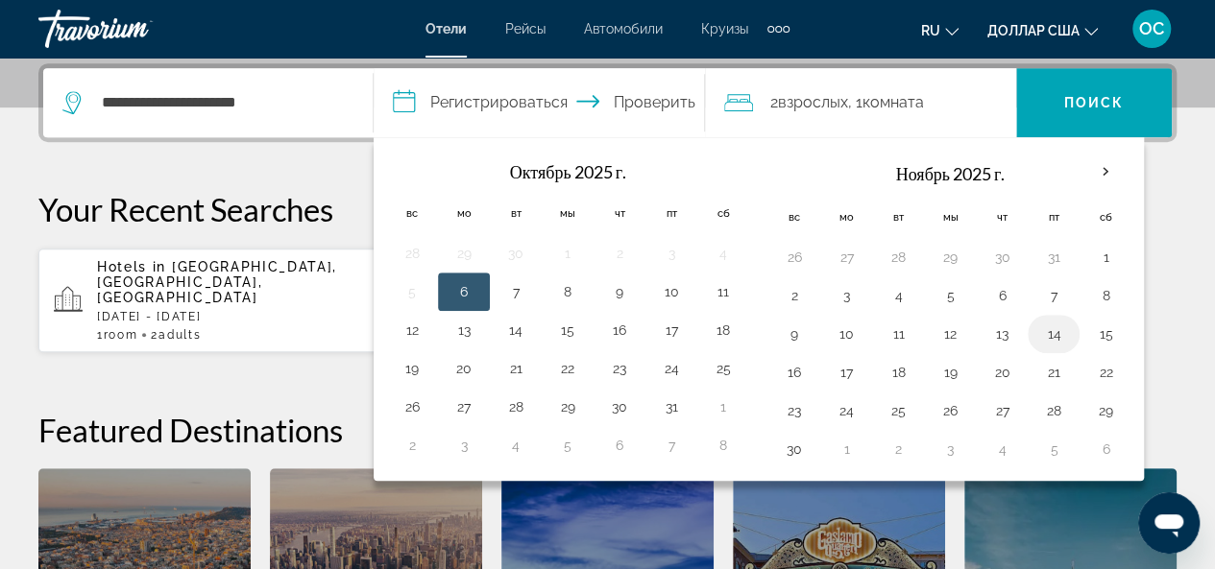
click at [1045, 331] on button "14" at bounding box center [1053, 334] width 31 height 27
click at [1100, 332] on button "15" at bounding box center [1105, 334] width 31 height 27
type input "**********"
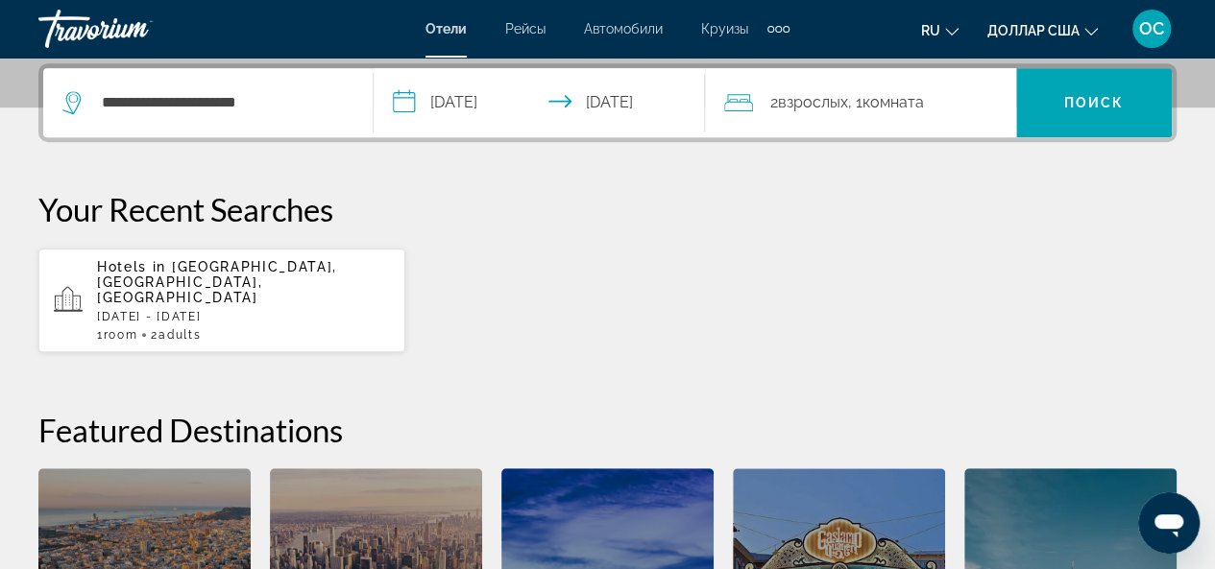
click at [603, 112] on input "**********" at bounding box center [543, 105] width 338 height 75
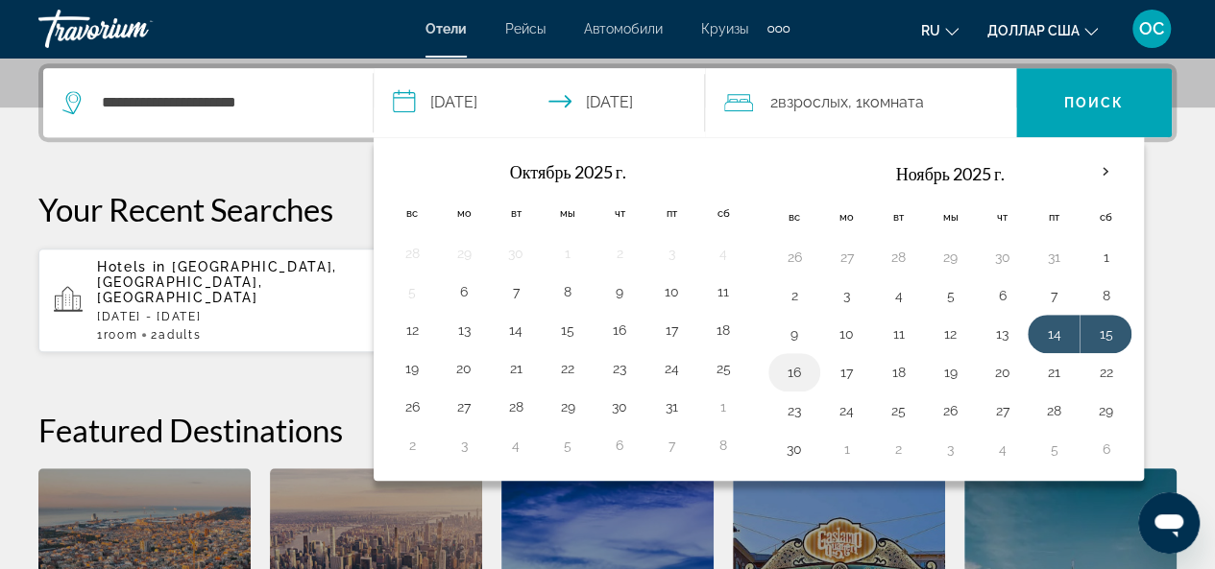
click at [793, 374] on button "16" at bounding box center [794, 372] width 31 height 27
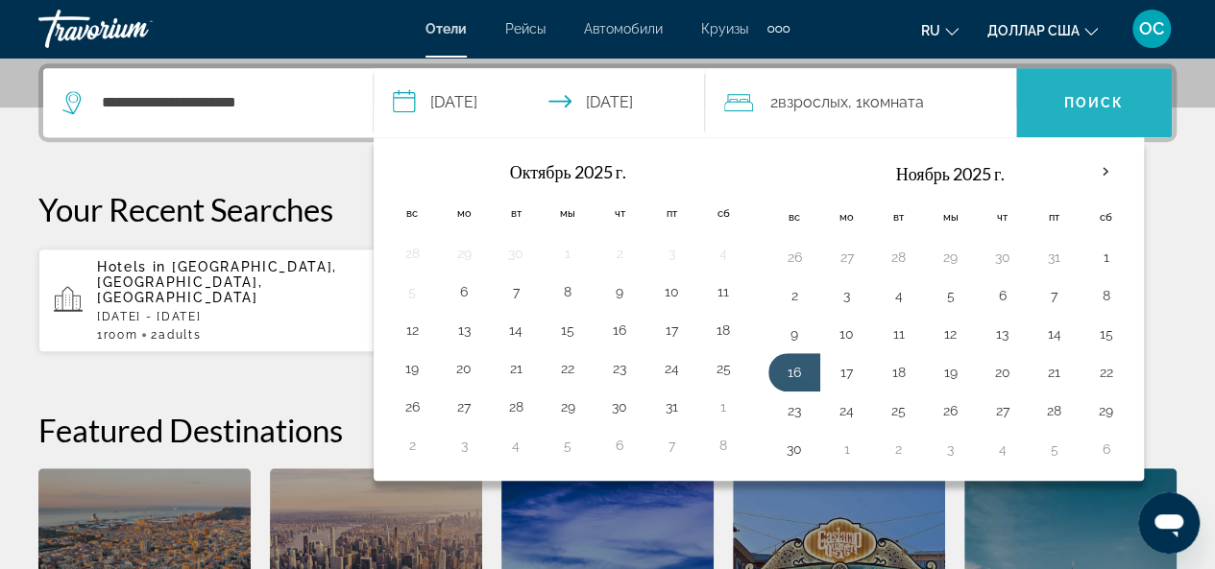
click at [1045, 112] on span "Поиск" at bounding box center [1094, 103] width 156 height 46
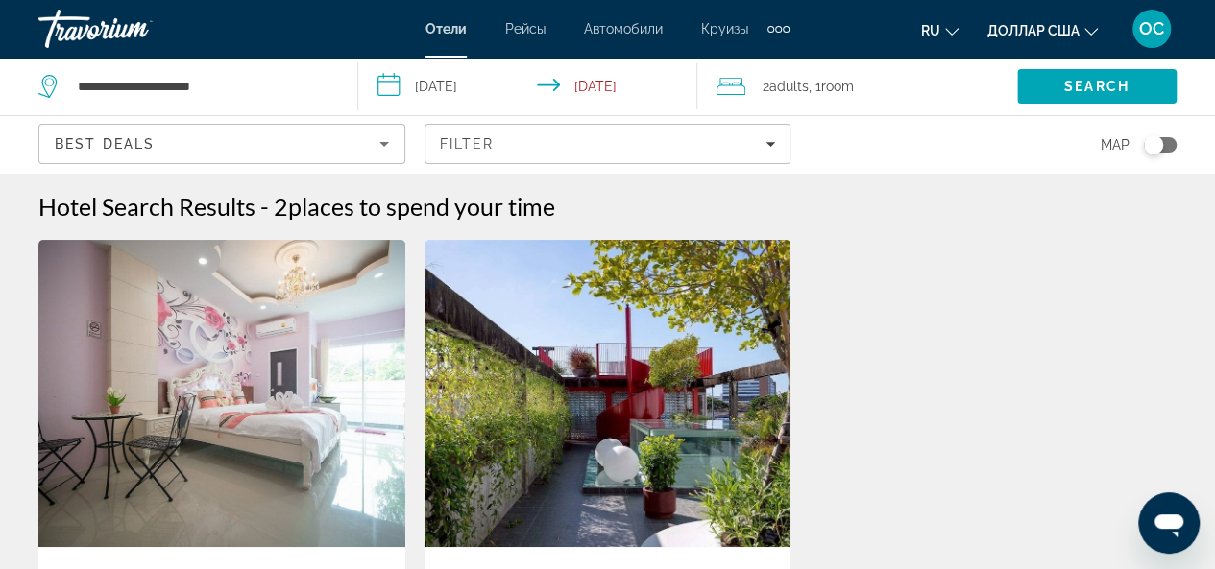
click at [615, 87] on input "**********" at bounding box center [531, 89] width 347 height 63
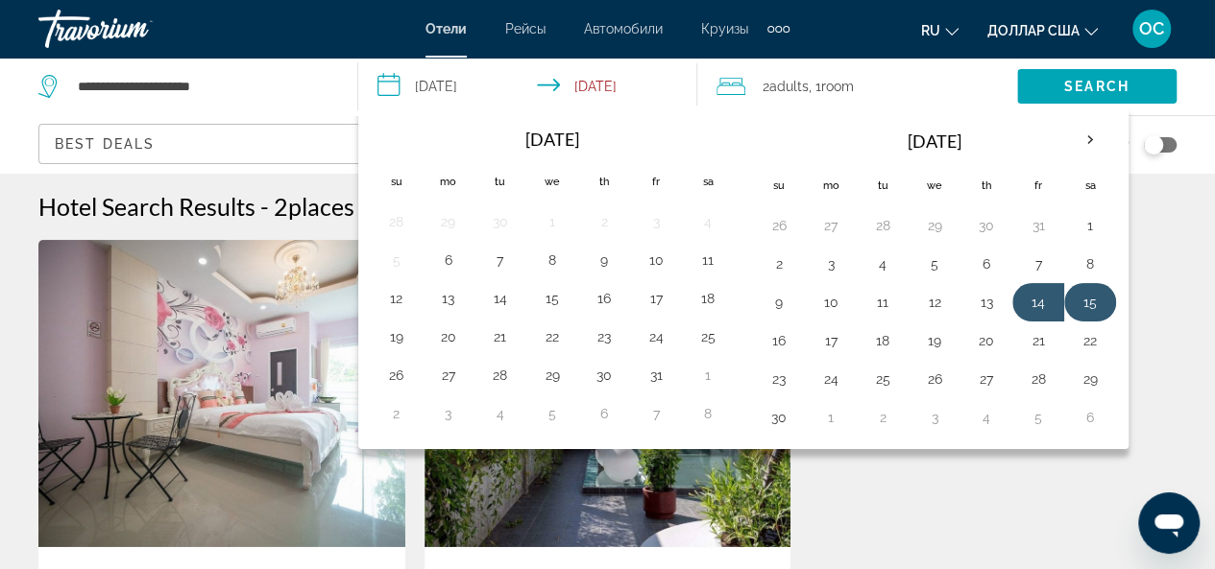
click at [1082, 301] on button "15" at bounding box center [1089, 302] width 31 height 27
click at [779, 332] on button "16" at bounding box center [778, 340] width 31 height 27
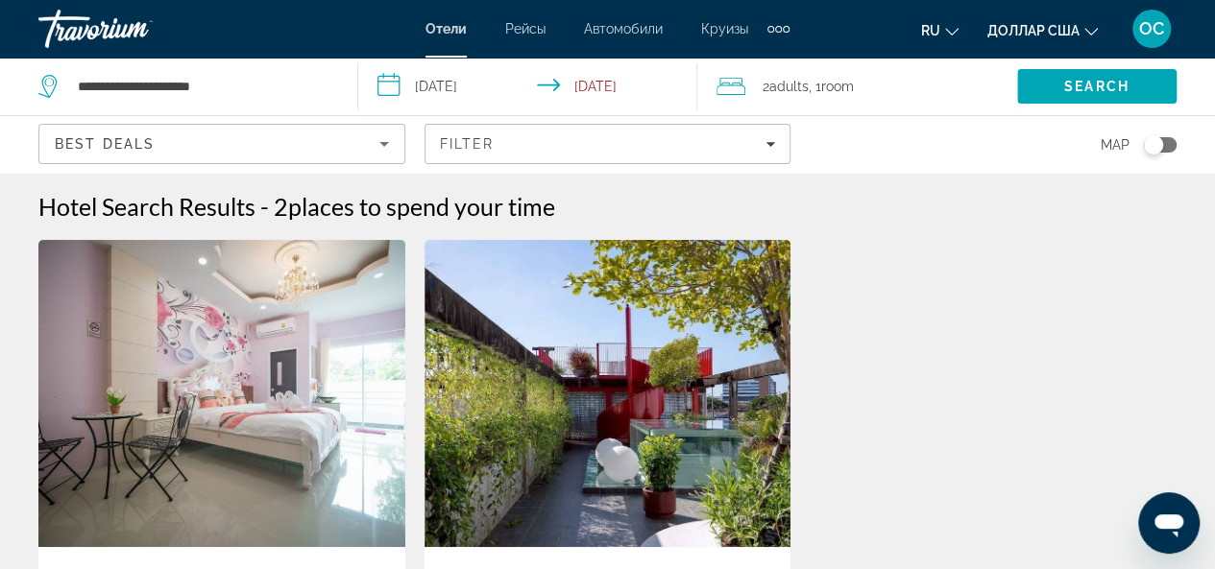
click at [467, 85] on input "**********" at bounding box center [531, 89] width 347 height 63
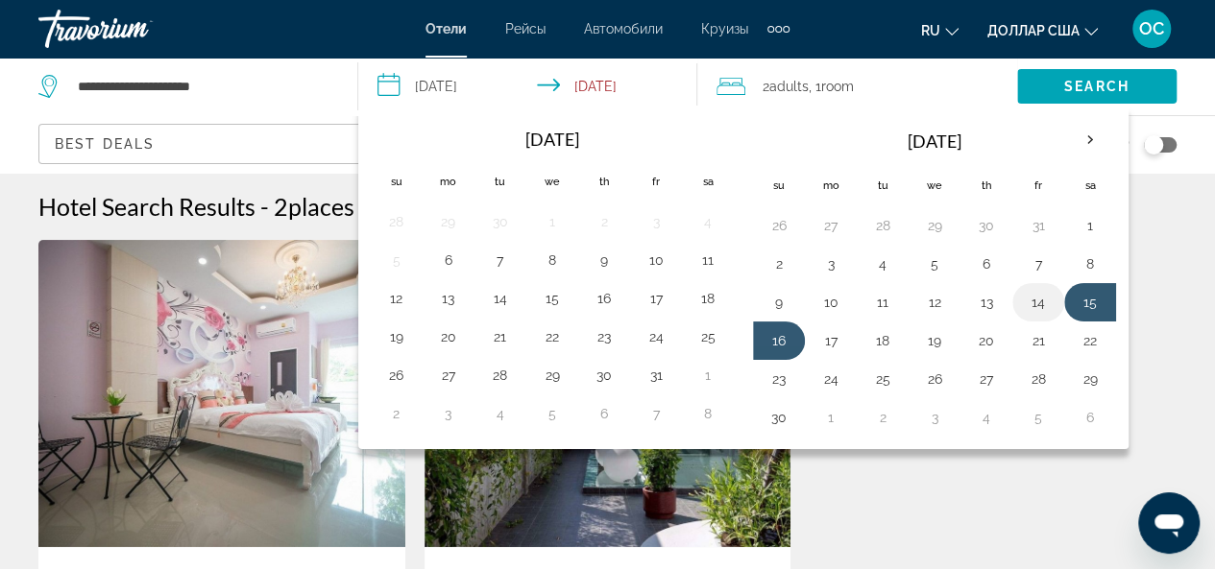
click at [1024, 302] on button "14" at bounding box center [1038, 302] width 31 height 27
type input "**********"
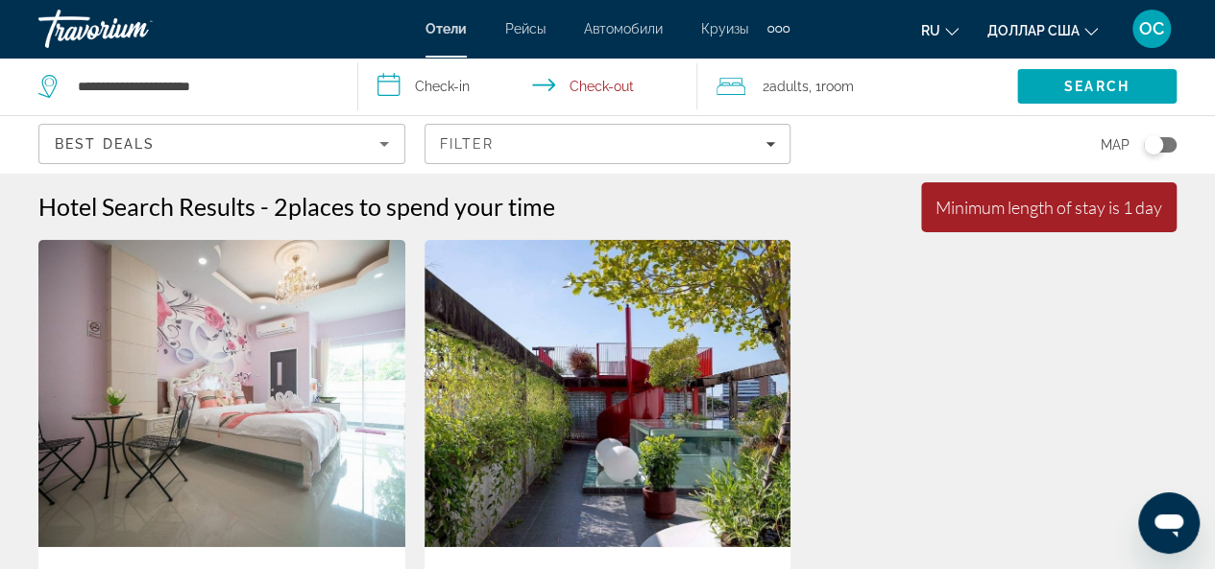
click at [410, 85] on input "**********" at bounding box center [531, 89] width 347 height 63
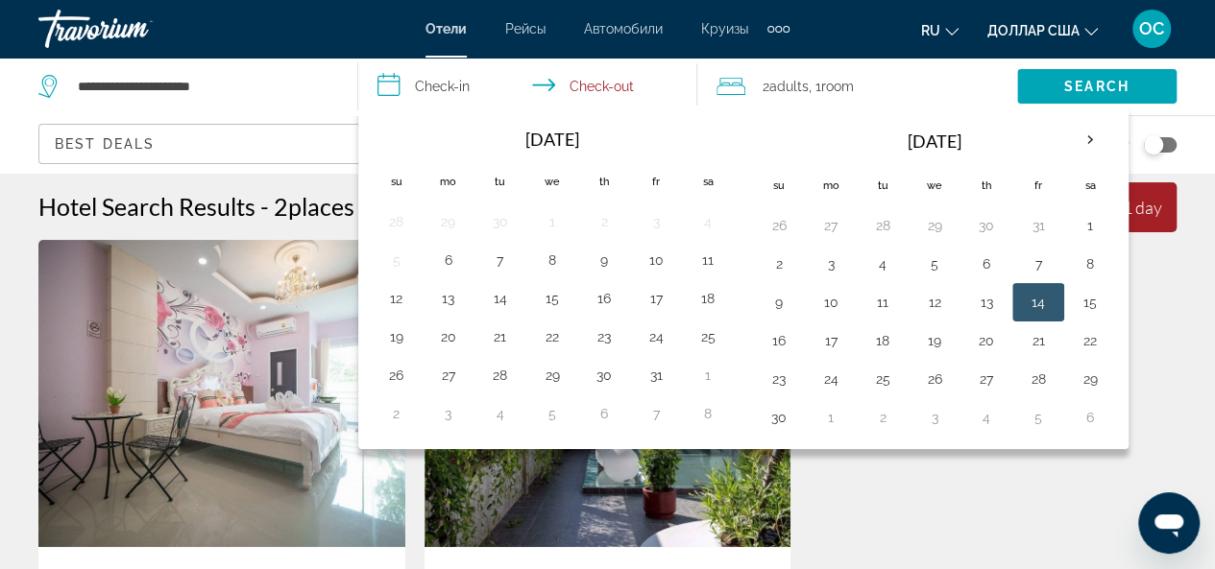
click at [1047, 299] on td "14" at bounding box center [1038, 302] width 52 height 38
click at [769, 339] on button "16" at bounding box center [778, 340] width 31 height 27
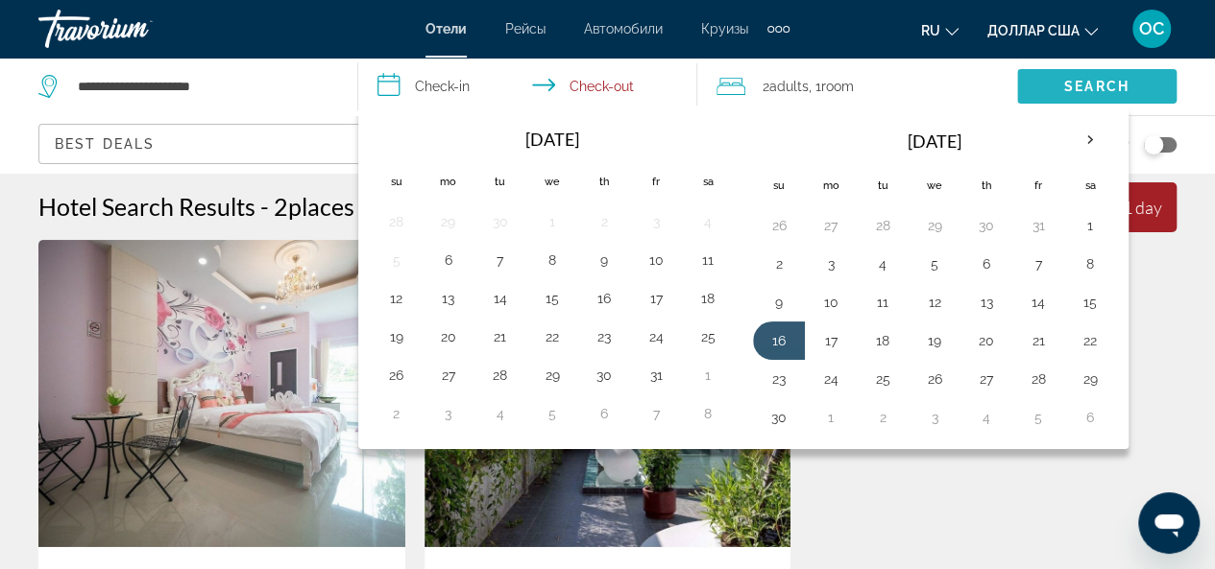
click at [1113, 81] on span "Search" at bounding box center [1096, 86] width 65 height 15
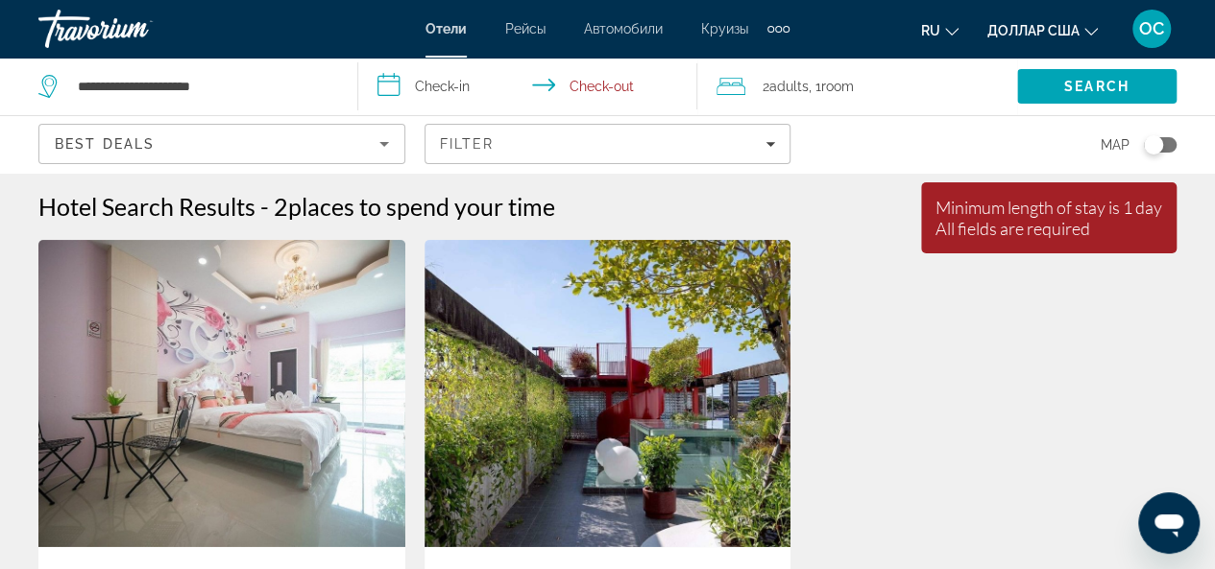
click at [568, 90] on input "**********" at bounding box center [531, 89] width 347 height 63
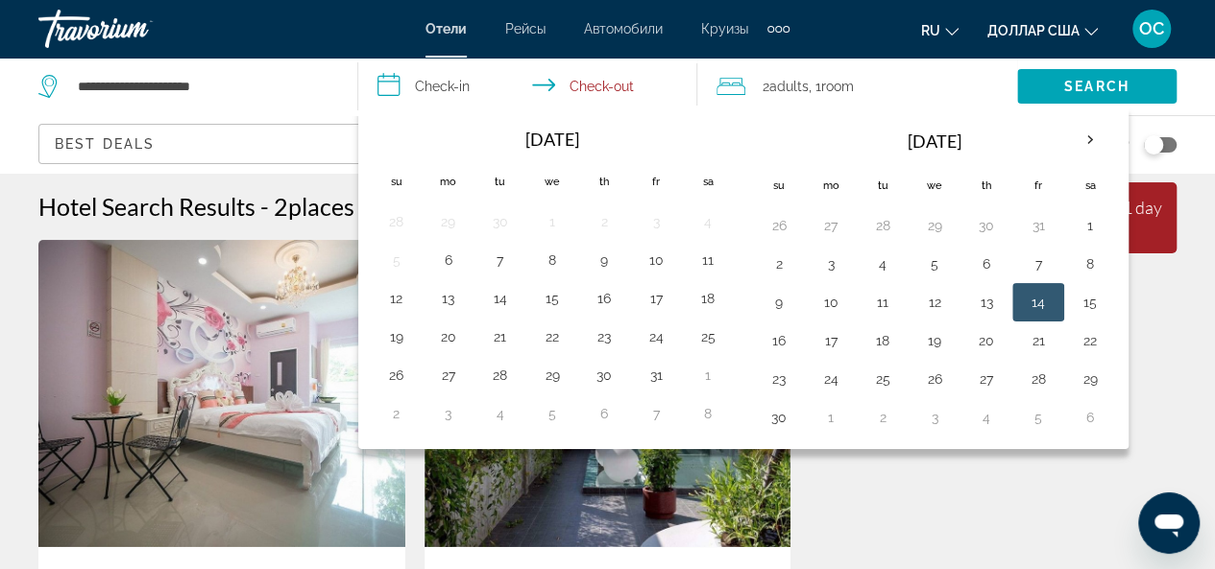
click at [1013, 299] on td "14" at bounding box center [1038, 302] width 52 height 38
click at [780, 335] on button "16" at bounding box center [778, 340] width 31 height 27
click at [1076, 85] on span "Search" at bounding box center [1096, 86] width 65 height 15
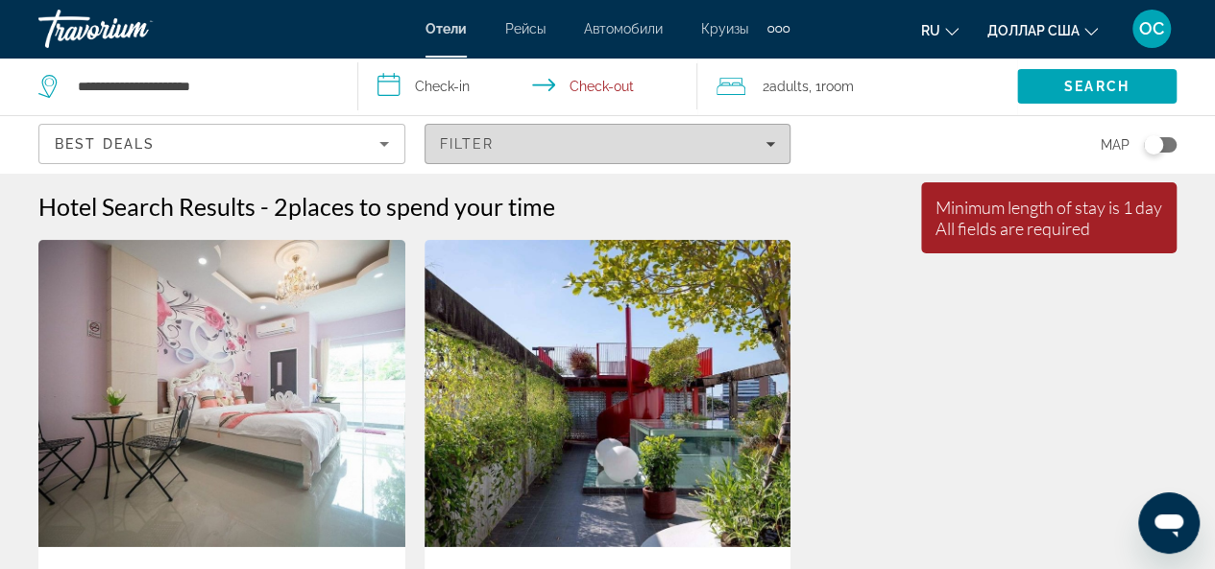
click at [772, 136] on div "Filter" at bounding box center [608, 143] width 336 height 15
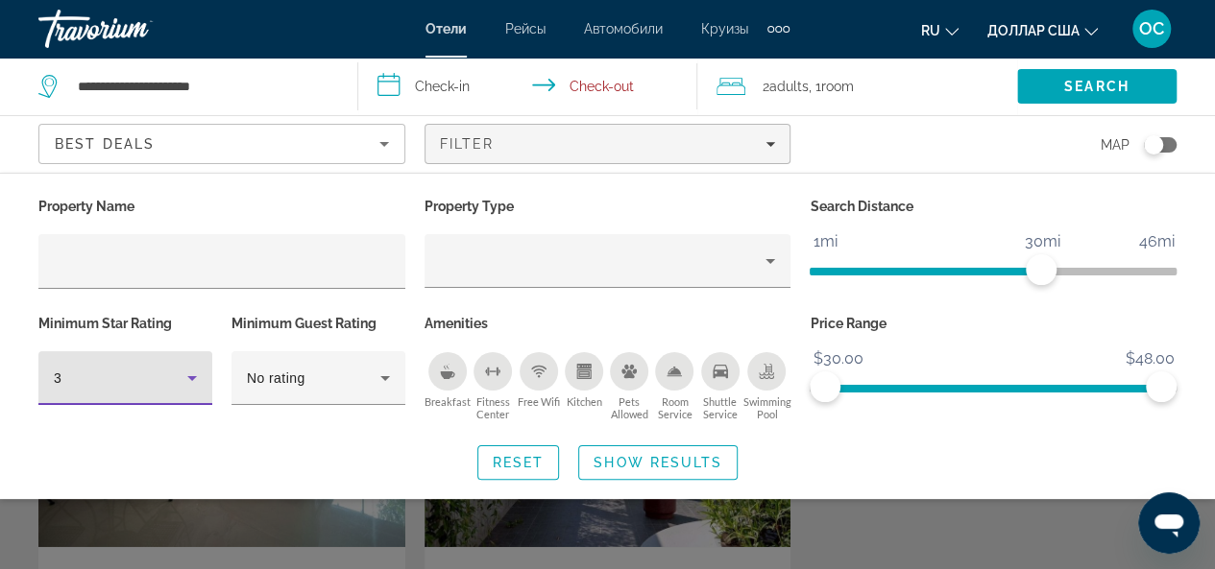
click at [183, 377] on icon "Hotel Filters" at bounding box center [192, 378] width 23 height 23
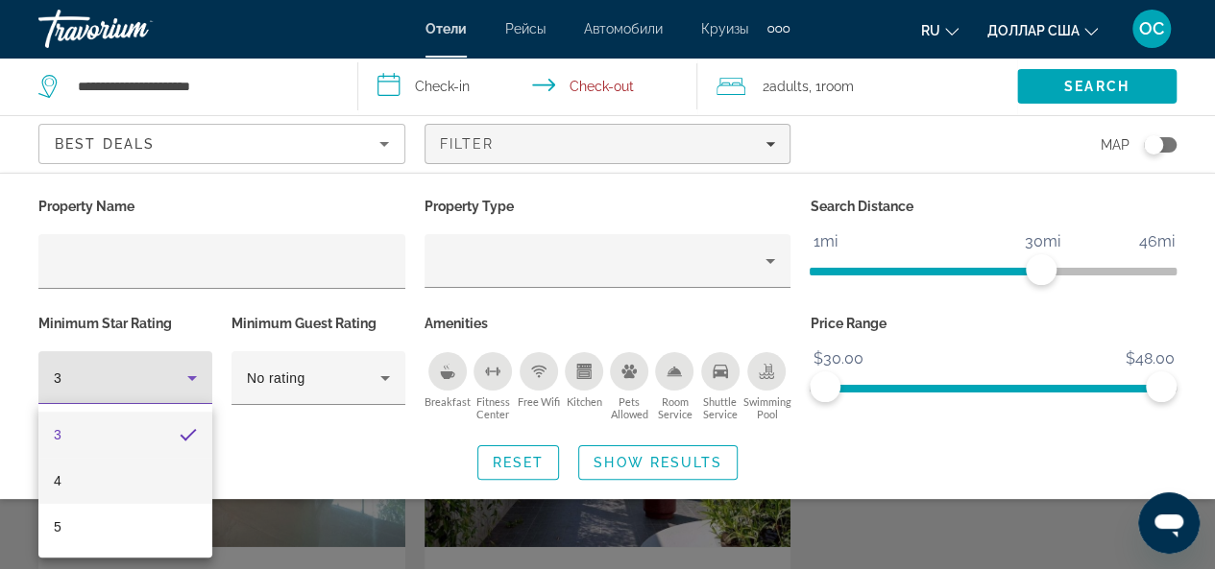
click at [169, 471] on mat-option "4" at bounding box center [125, 481] width 174 height 46
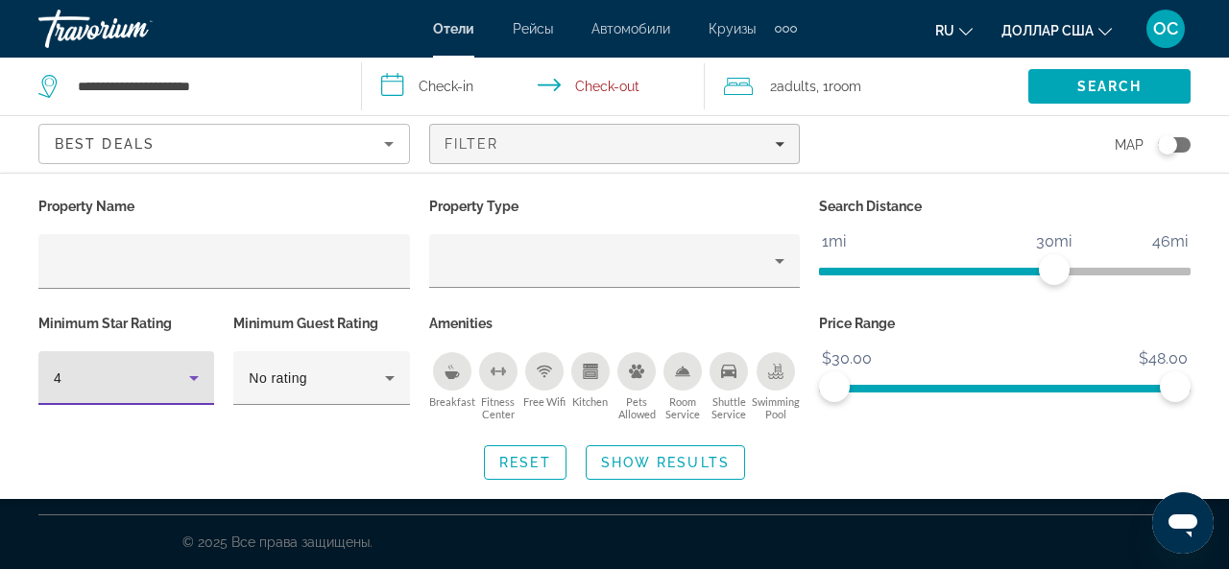
click at [394, 143] on icon "Sort by" at bounding box center [388, 144] width 23 height 23
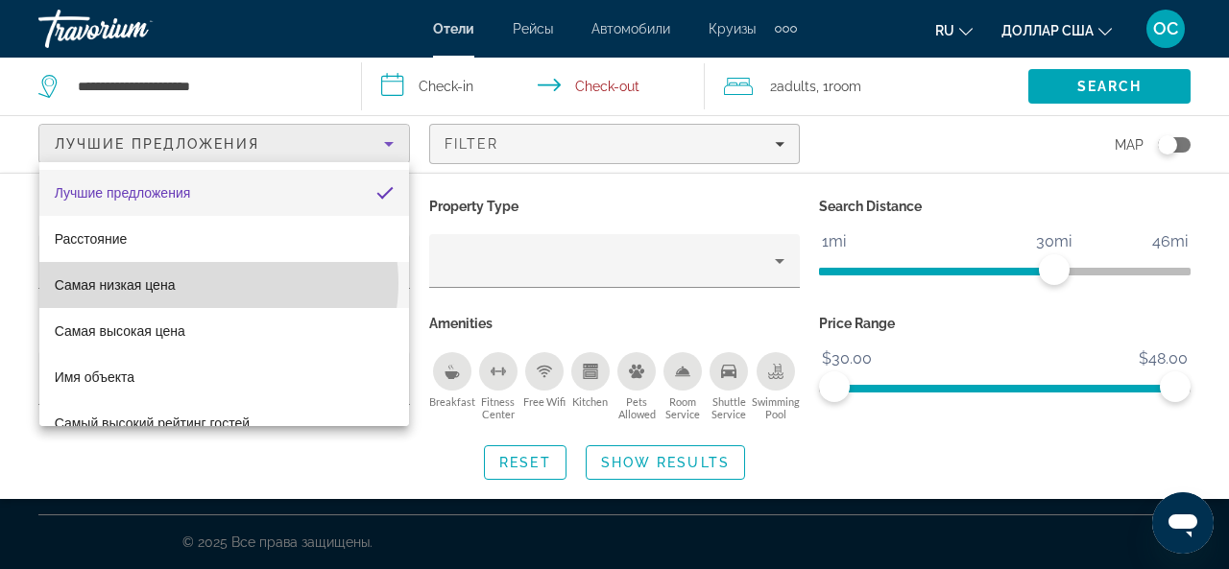
click at [218, 283] on mat-option "Самая низкая цена" at bounding box center [224, 285] width 370 height 46
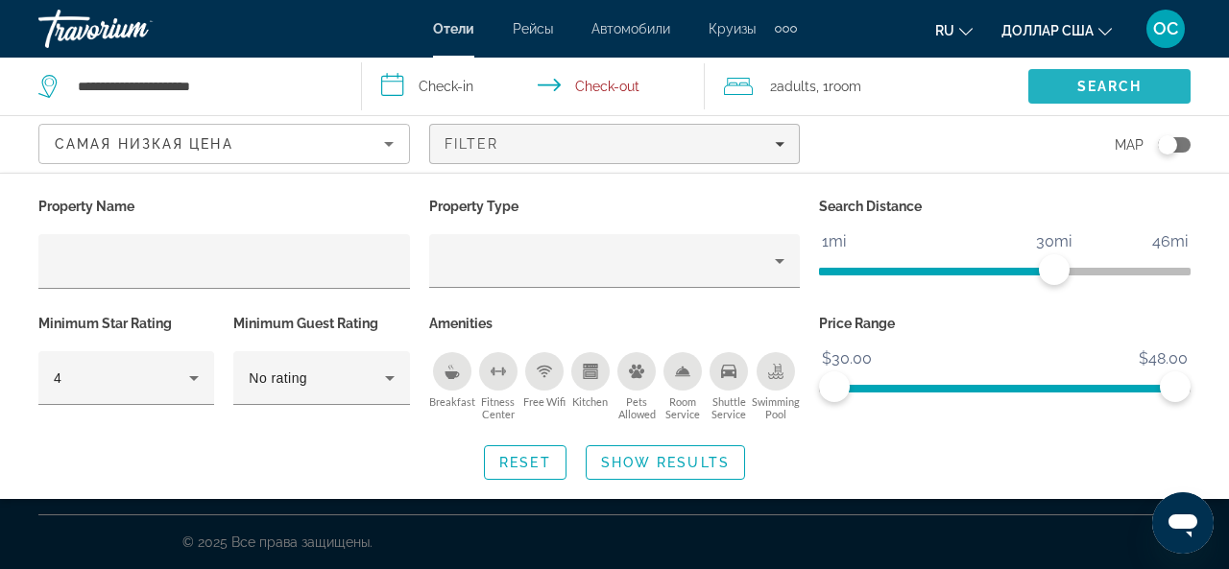
click at [1078, 84] on span "Search" at bounding box center [1109, 86] width 65 height 15
click at [693, 443] on span "Search widget" at bounding box center [665, 463] width 157 height 46
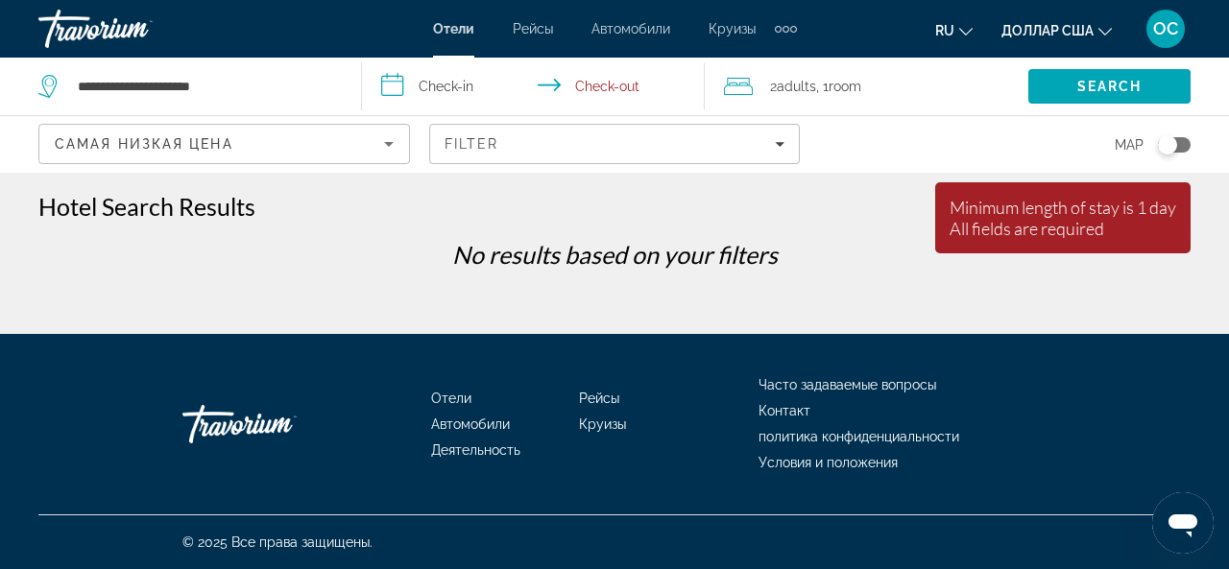
click at [472, 89] on input "**********" at bounding box center [537, 89] width 350 height 63
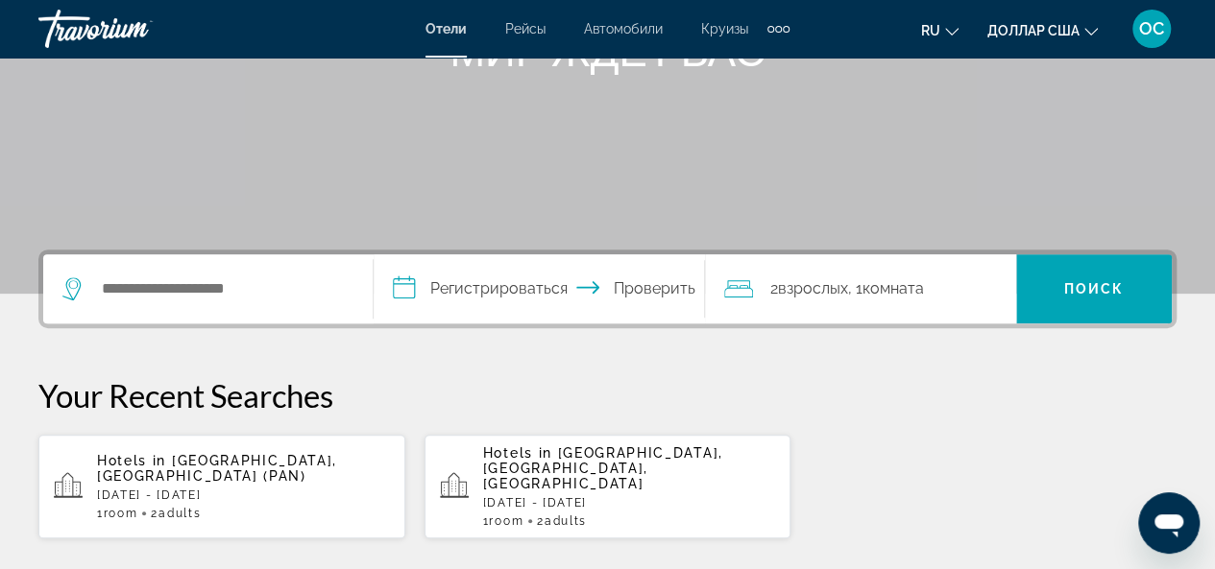
scroll to position [288, 0]
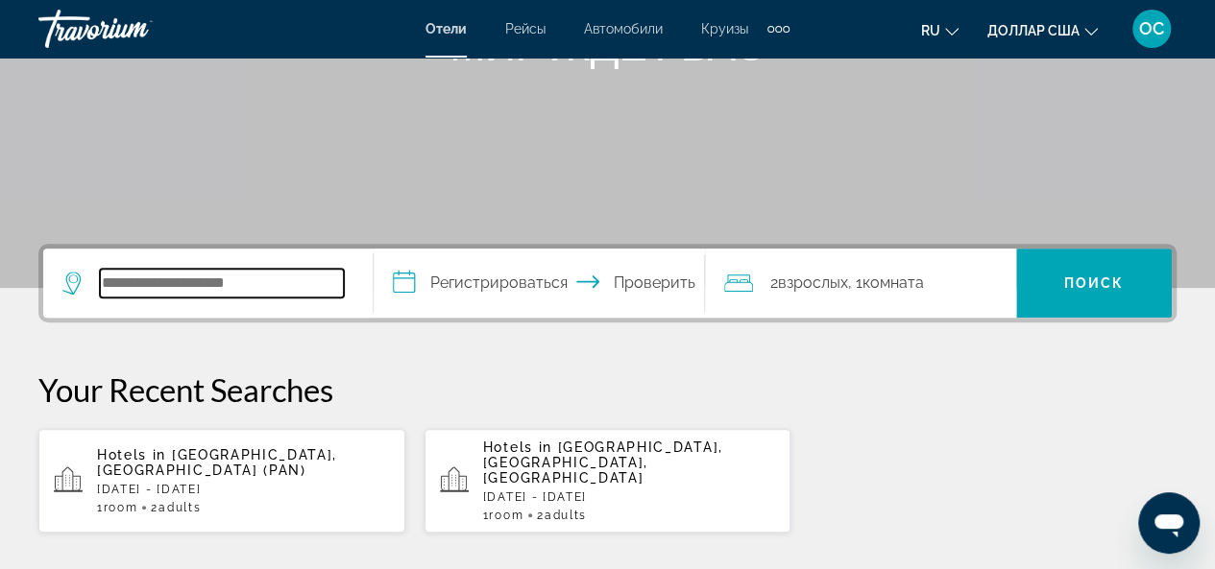
click at [278, 277] on input "Поиск отеля" at bounding box center [222, 283] width 244 height 29
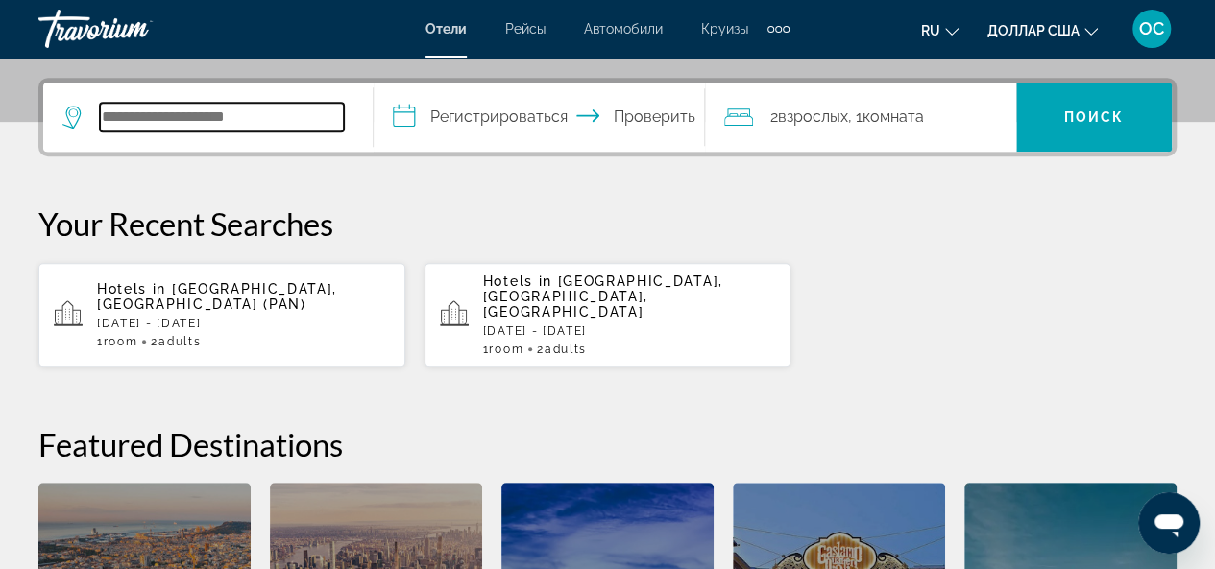
scroll to position [469, 0]
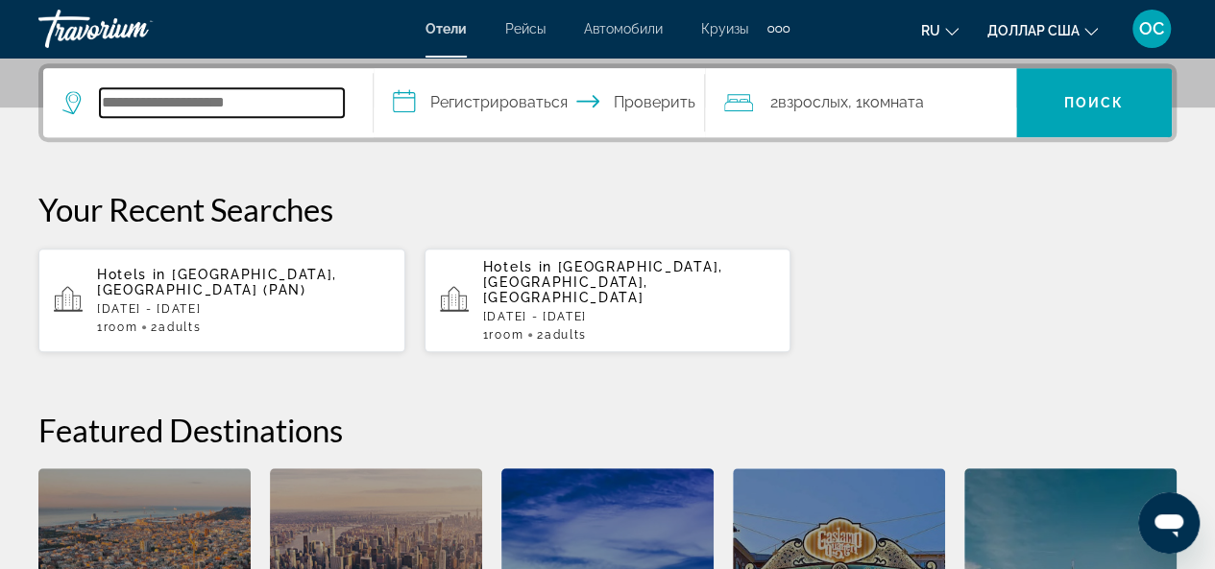
click at [198, 91] on input "Поиск отеля" at bounding box center [222, 102] width 244 height 29
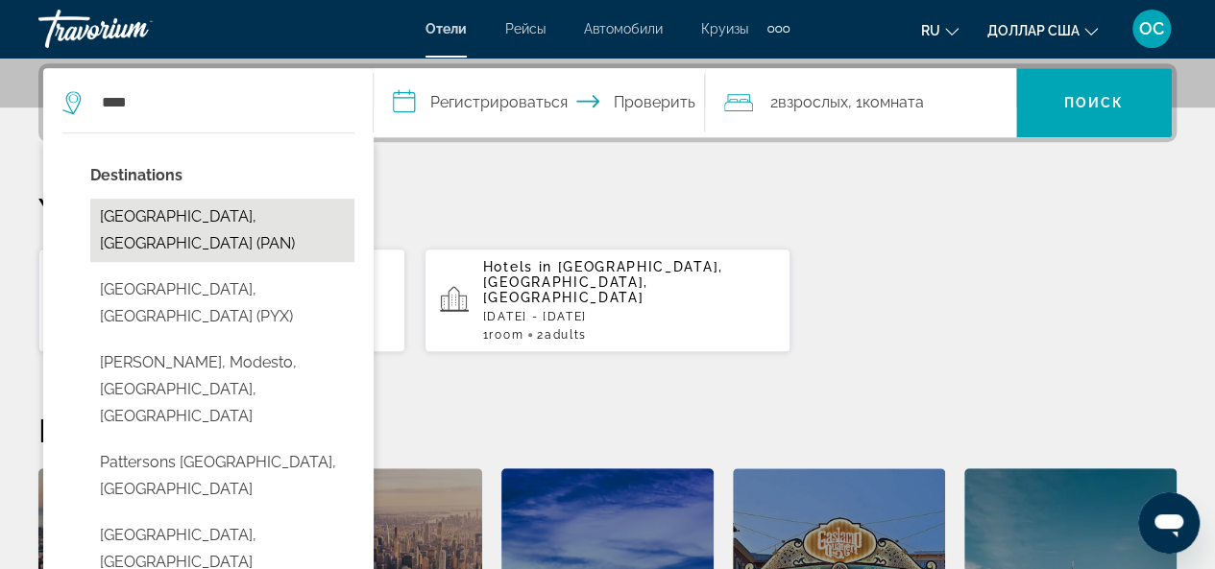
click at [164, 218] on button "[GEOGRAPHIC_DATA], [GEOGRAPHIC_DATA] (PAN)" at bounding box center [222, 230] width 264 height 63
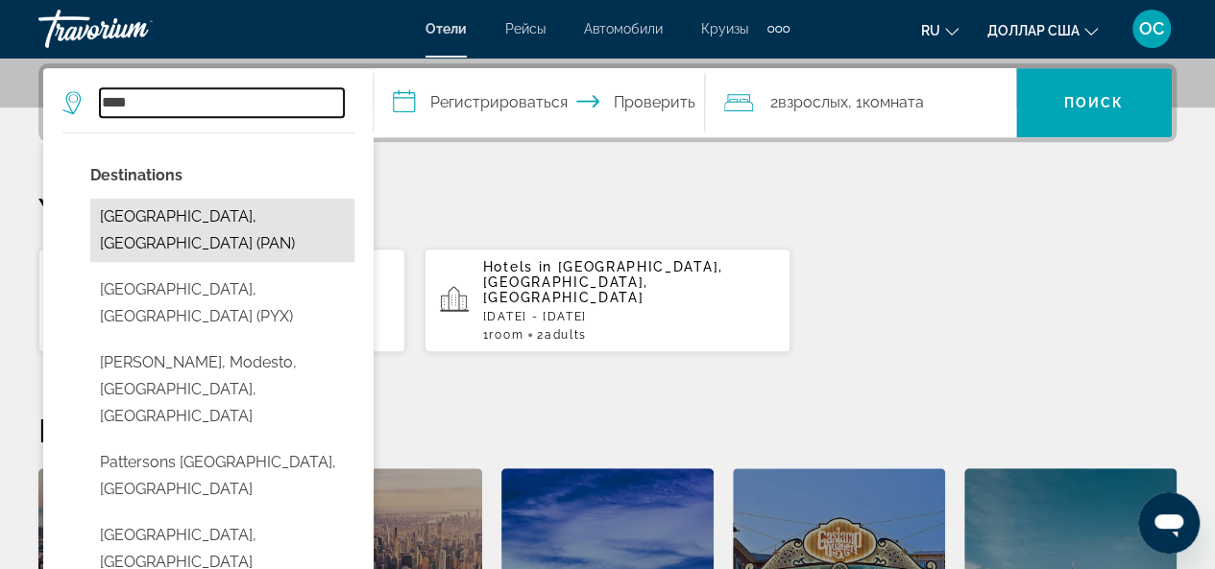
type input "**********"
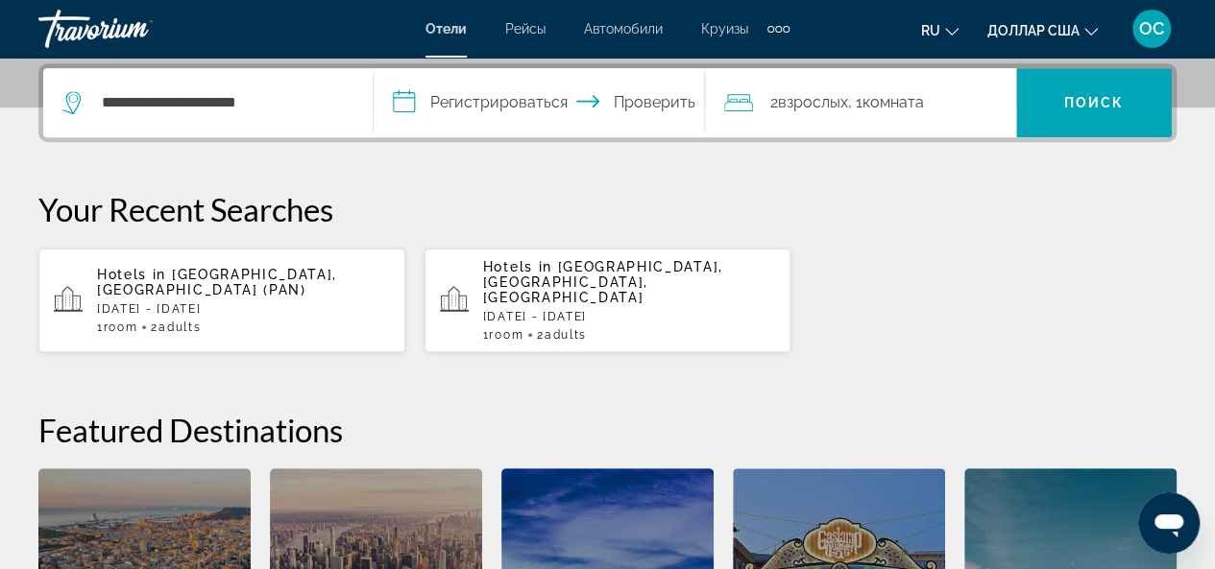
click at [409, 91] on input "**********" at bounding box center [543, 105] width 338 height 75
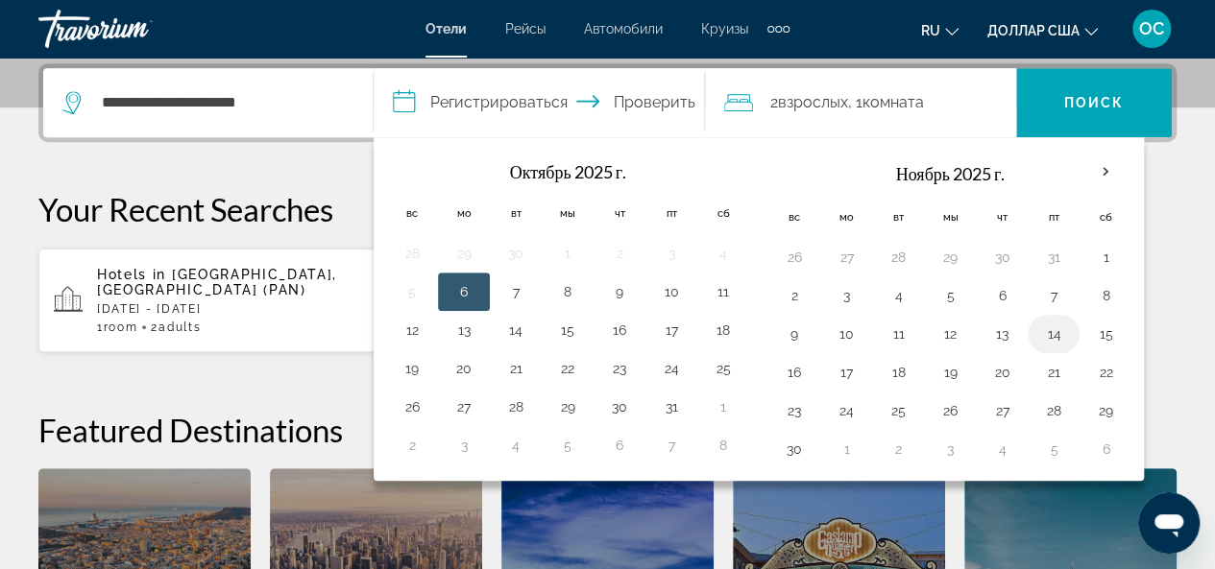
click at [1040, 332] on button "14" at bounding box center [1053, 334] width 31 height 27
click at [795, 368] on button "16" at bounding box center [794, 372] width 31 height 27
type input "**********"
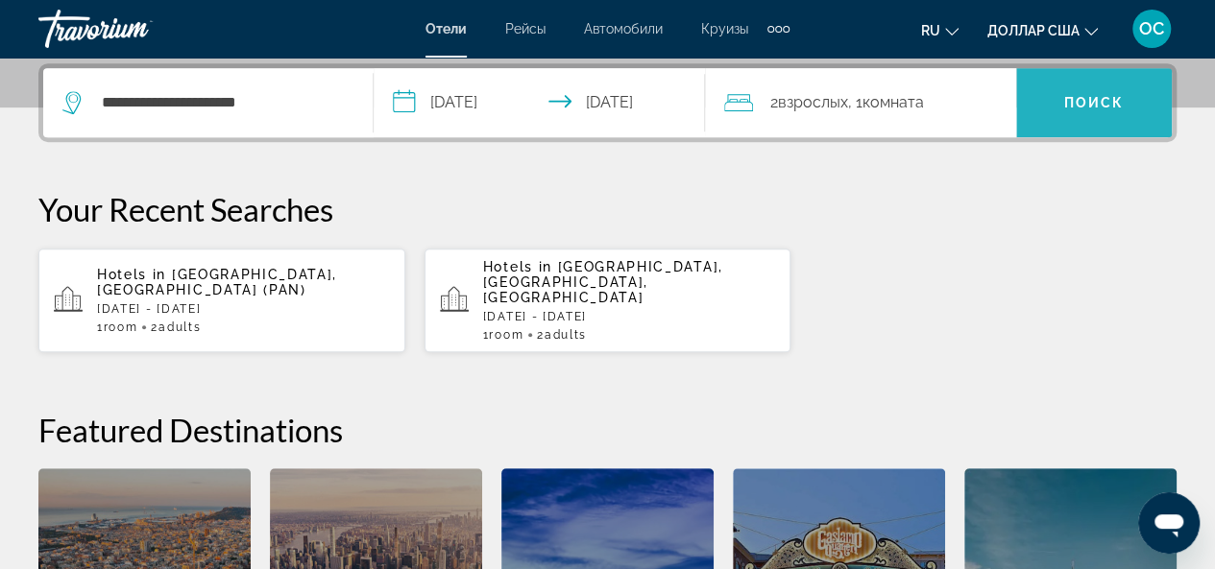
click at [1057, 110] on span "Поиск" at bounding box center [1094, 103] width 156 height 46
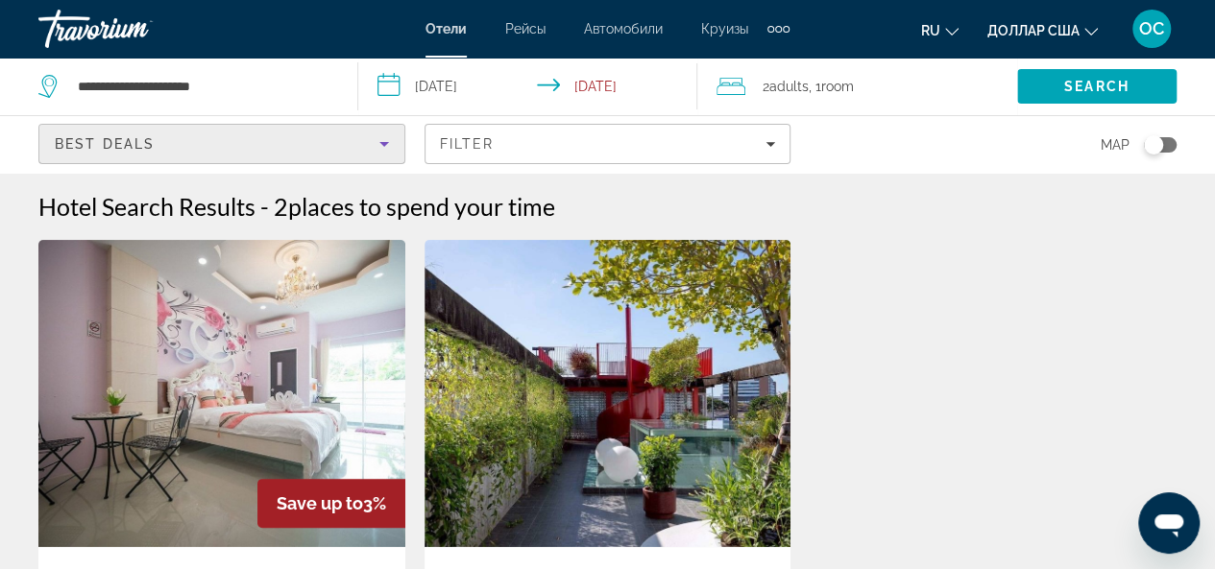
click at [395, 139] on icon "Sort by" at bounding box center [384, 144] width 23 height 23
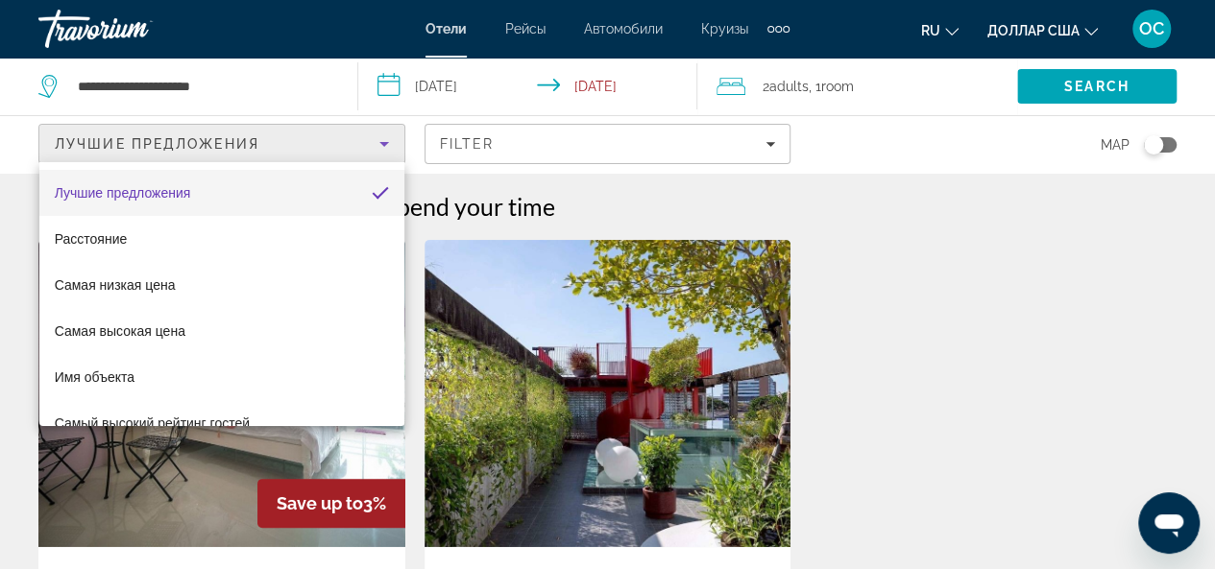
click at [661, 210] on div at bounding box center [607, 284] width 1215 height 569
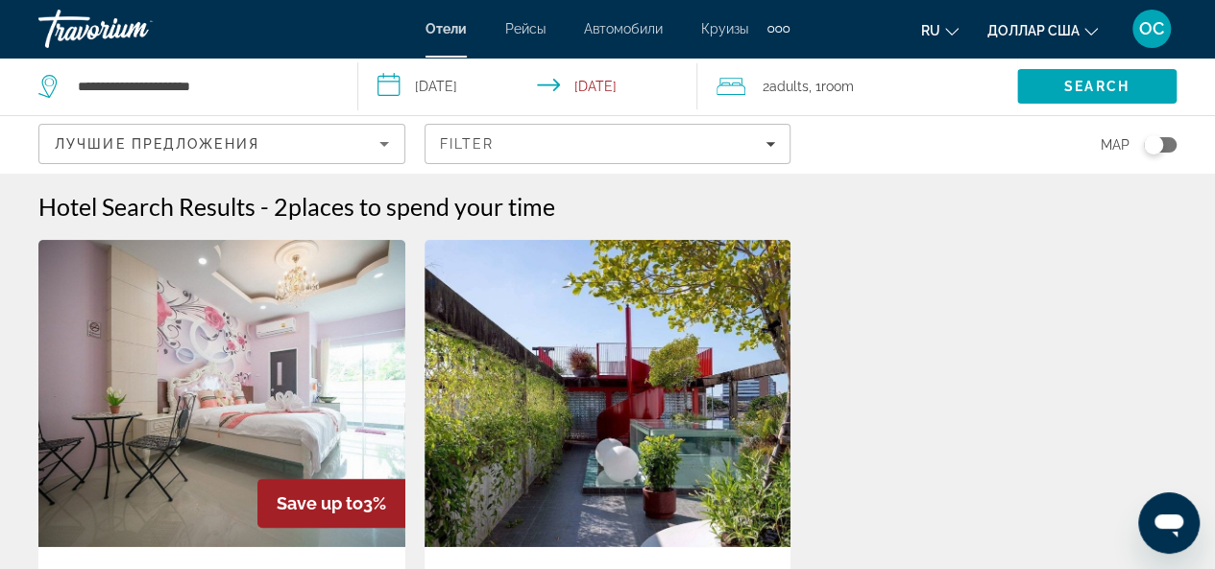
click at [301, 336] on img "Основное содержание" at bounding box center [221, 393] width 367 height 307
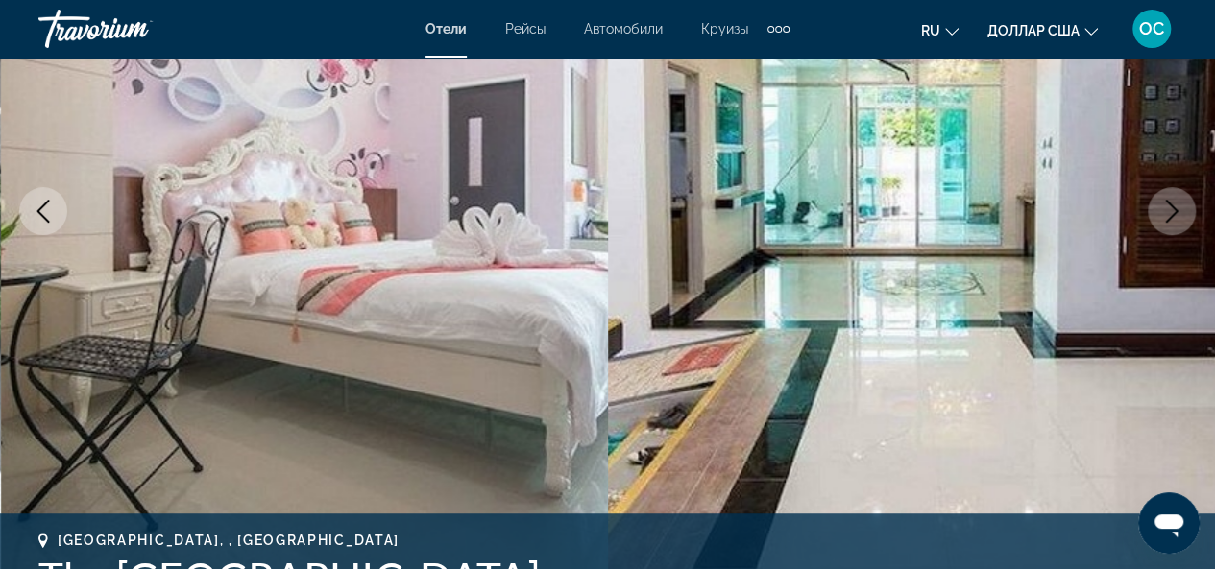
scroll to position [192, 0]
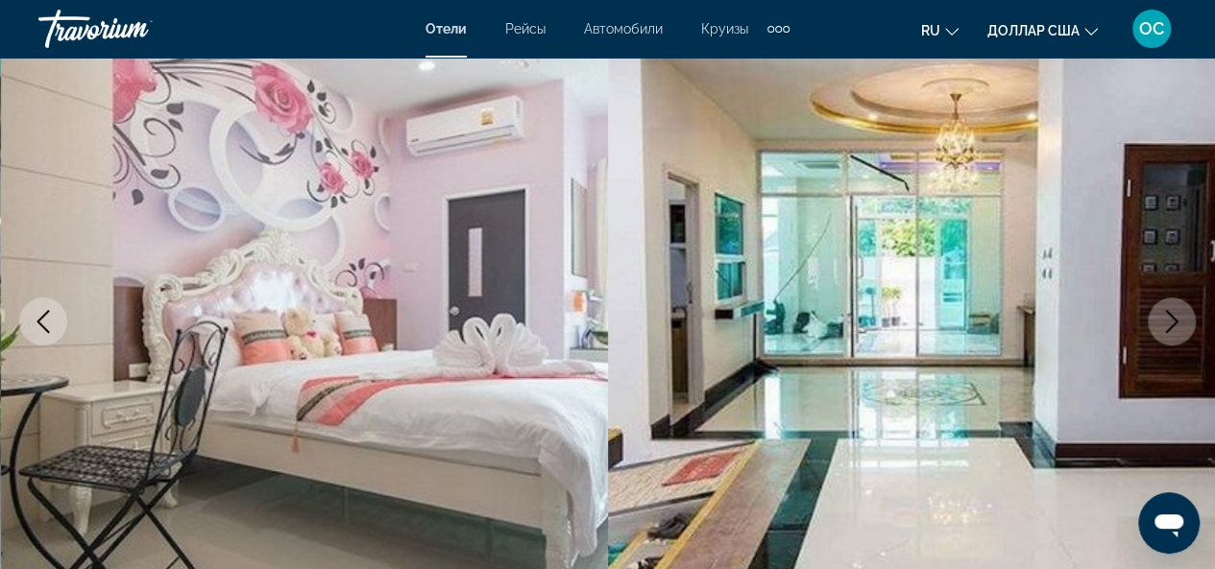
click at [1181, 317] on icon "Next image" at bounding box center [1171, 321] width 23 height 23
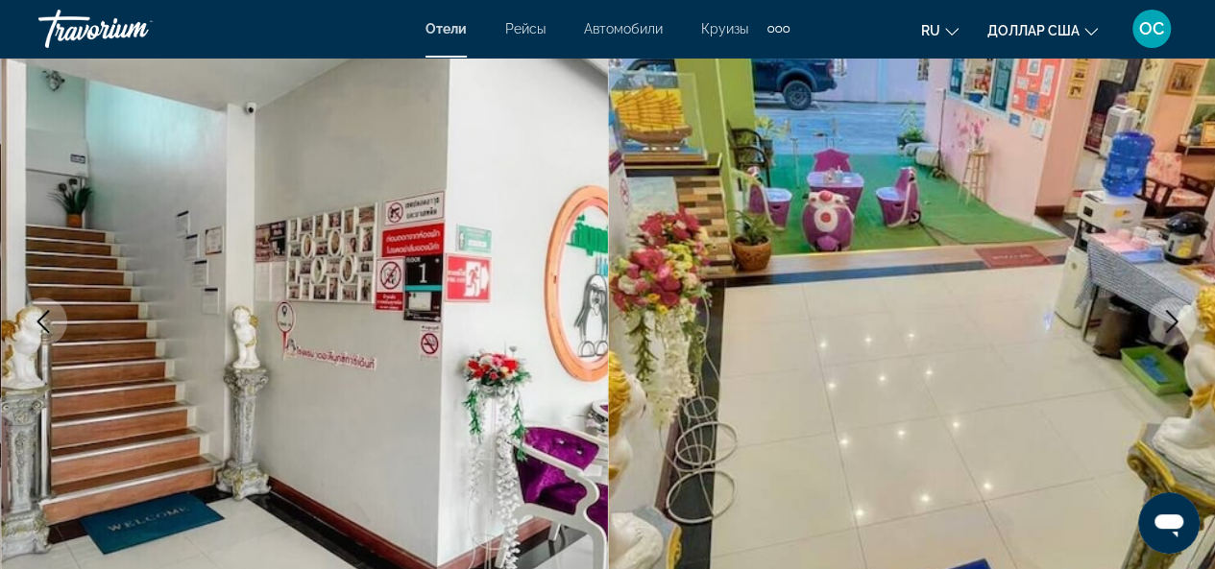
click at [1179, 322] on icon "Next image" at bounding box center [1171, 321] width 23 height 23
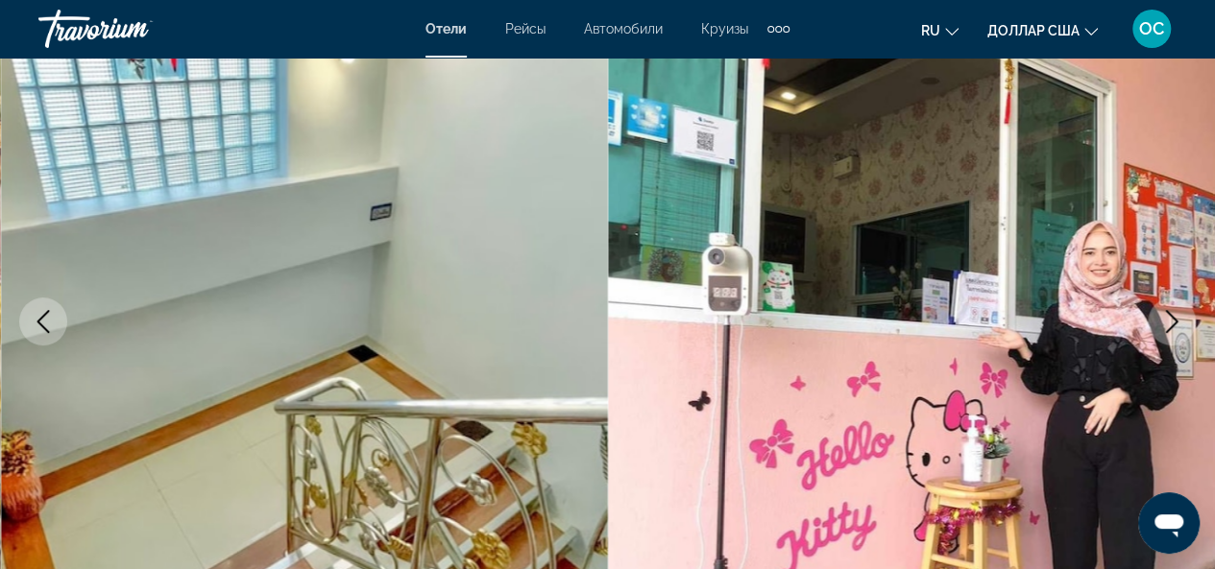
click at [1179, 322] on icon "Next image" at bounding box center [1171, 321] width 23 height 23
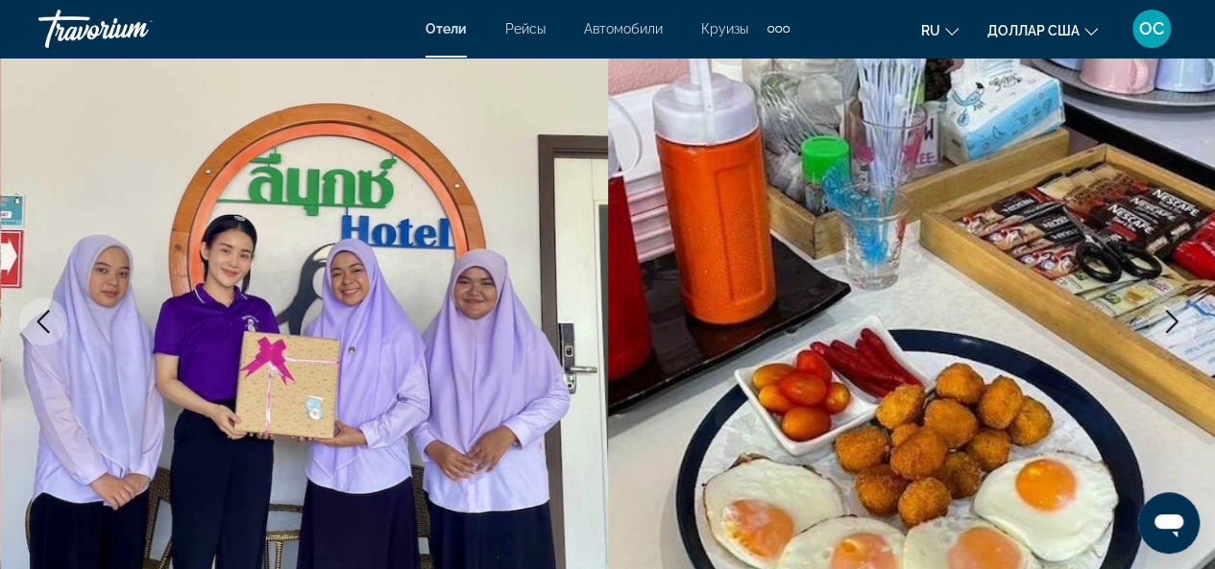
click at [1179, 322] on icon "Next image" at bounding box center [1171, 321] width 23 height 23
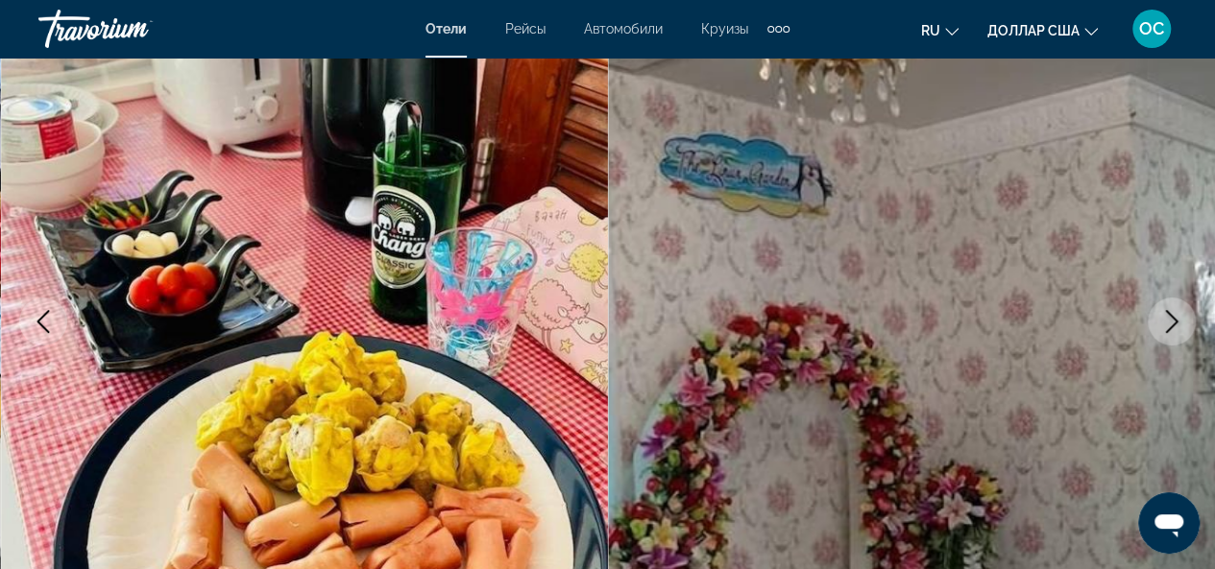
click at [1179, 322] on icon "Next image" at bounding box center [1171, 321] width 23 height 23
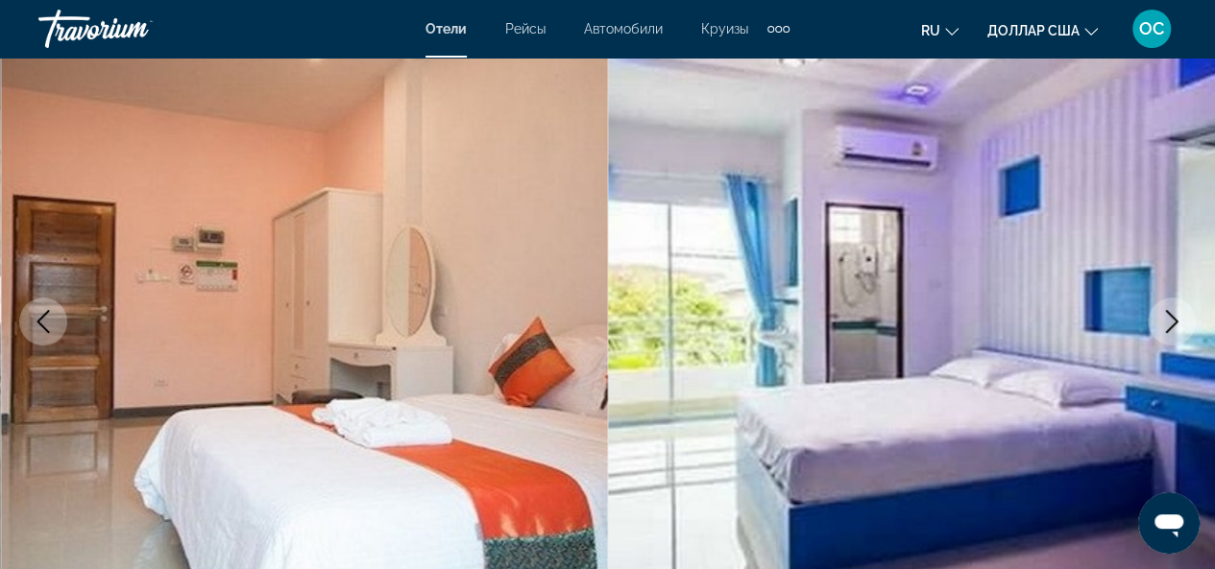
click at [1179, 322] on icon "Next image" at bounding box center [1171, 321] width 23 height 23
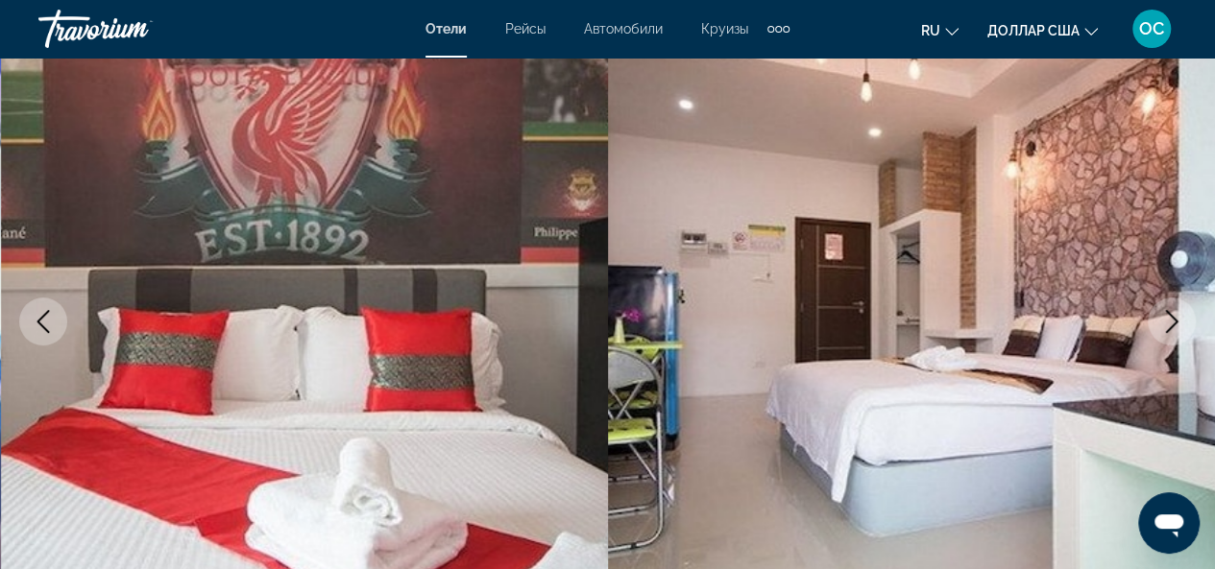
click at [1179, 322] on icon "Next image" at bounding box center [1171, 321] width 23 height 23
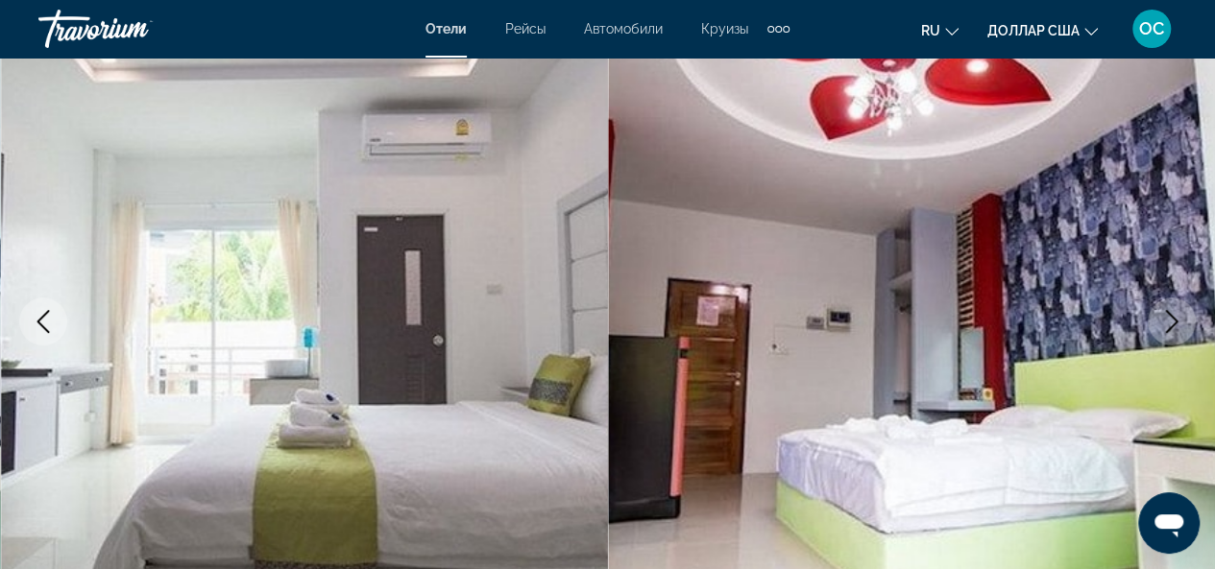
click at [1179, 322] on icon "Next image" at bounding box center [1171, 321] width 23 height 23
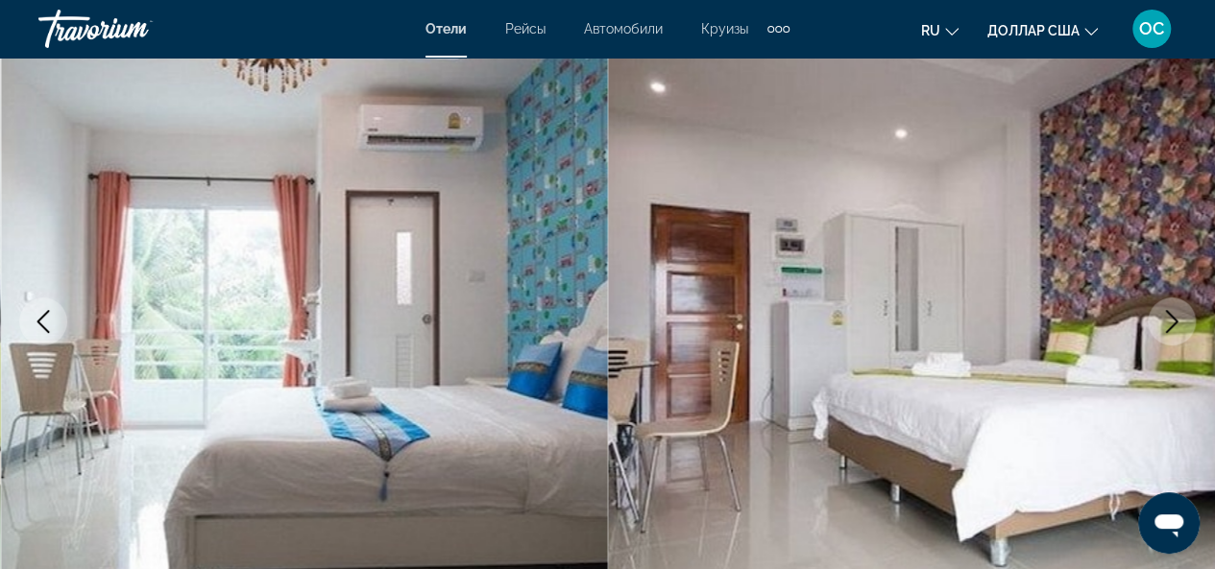
click at [1179, 322] on icon "Next image" at bounding box center [1171, 321] width 23 height 23
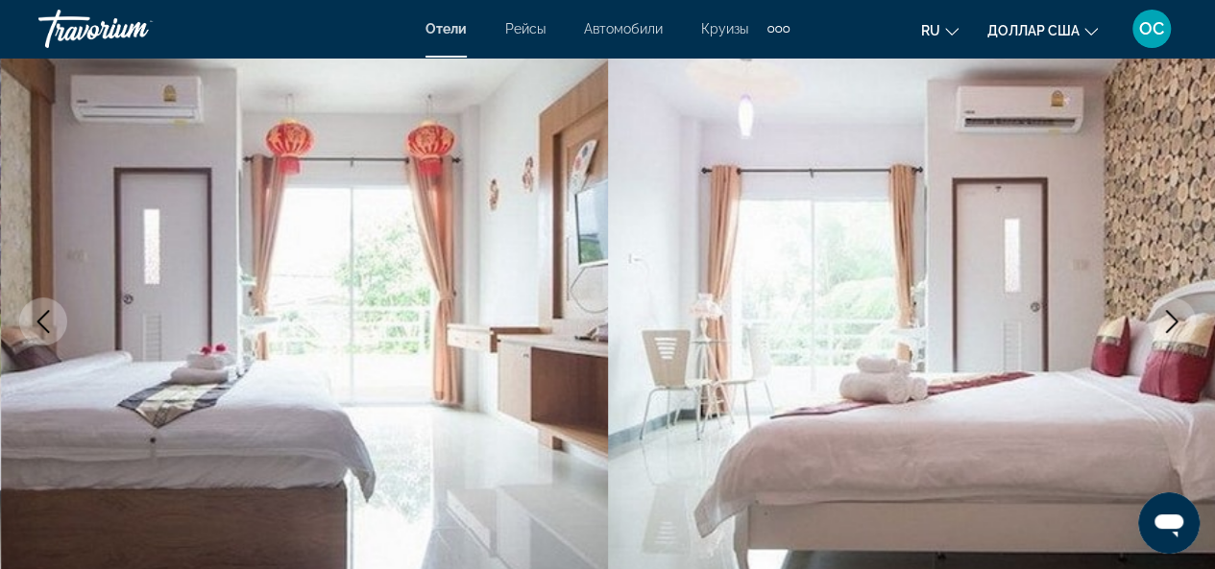
click at [1179, 322] on icon "Next image" at bounding box center [1171, 321] width 23 height 23
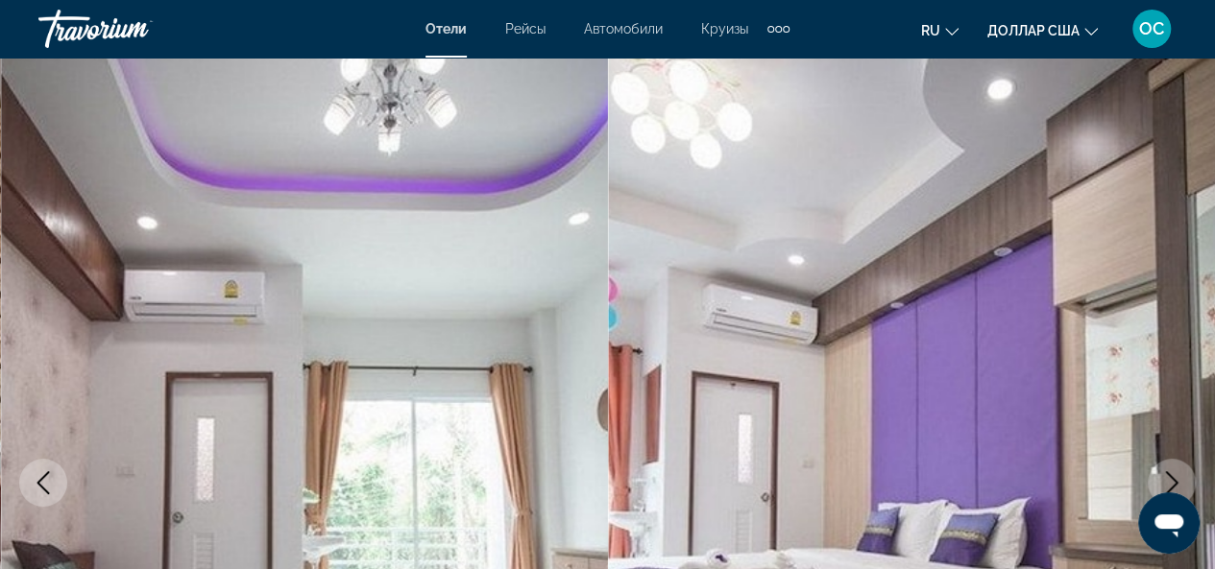
scroll to position [0, 0]
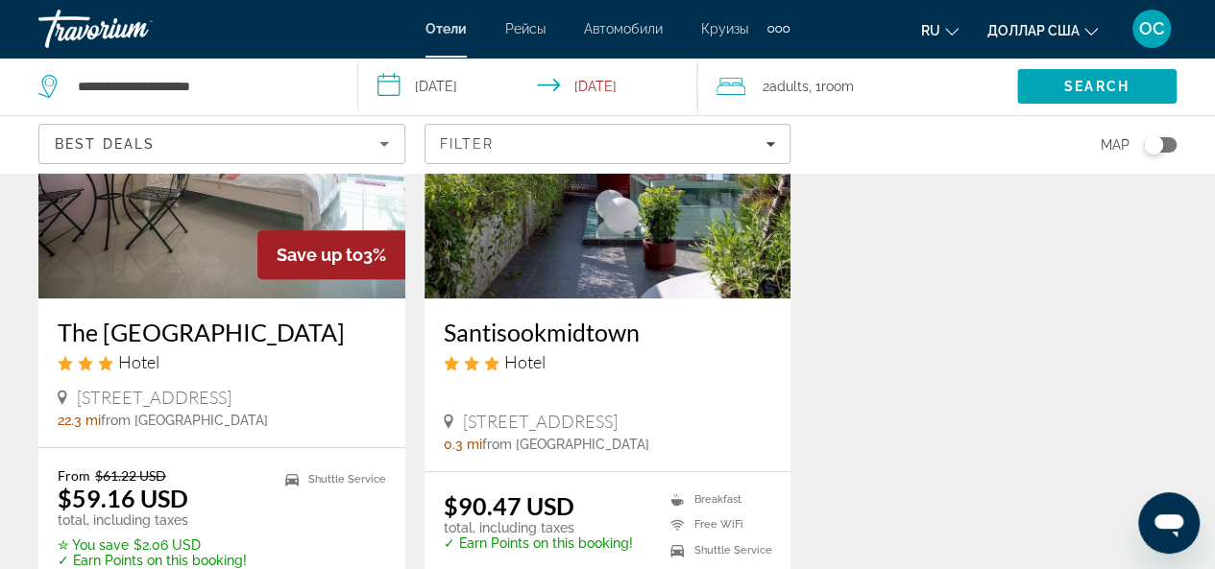
scroll to position [288, 0]
